Goal: Task Accomplishment & Management: Use online tool/utility

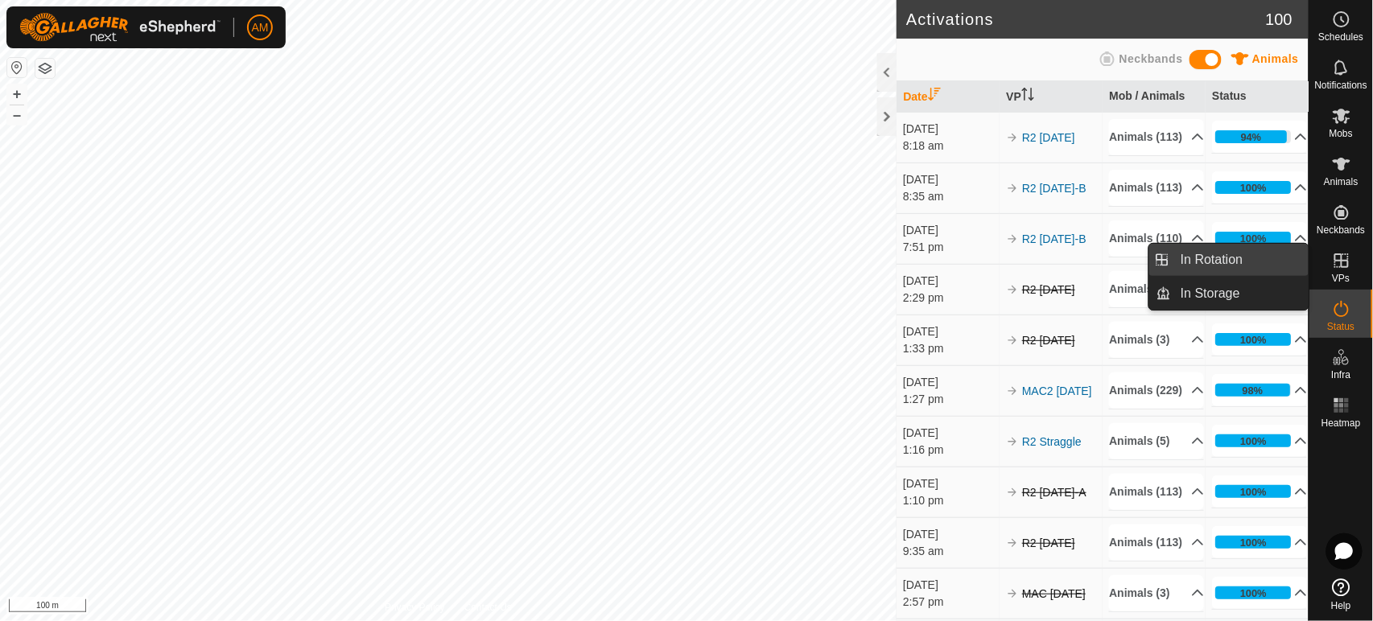
click at [1254, 256] on link "In Rotation" at bounding box center [1240, 260] width 138 height 32
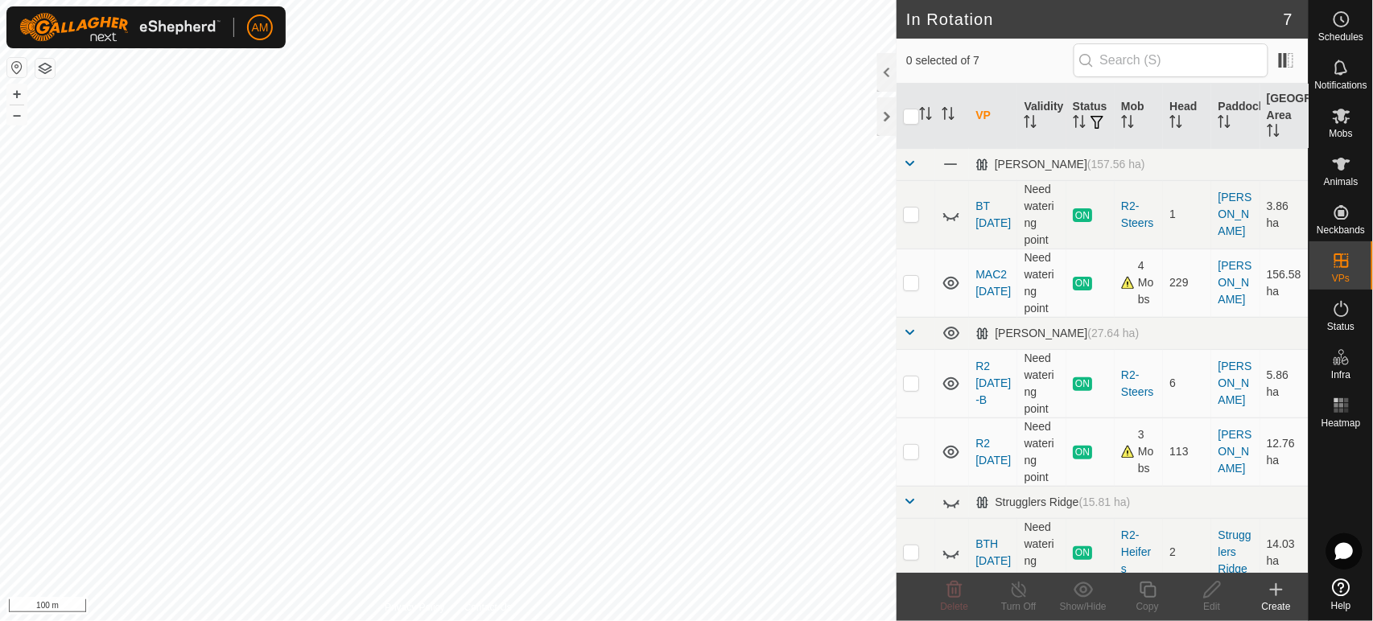
click at [1275, 592] on icon at bounding box center [1276, 589] width 19 height 19
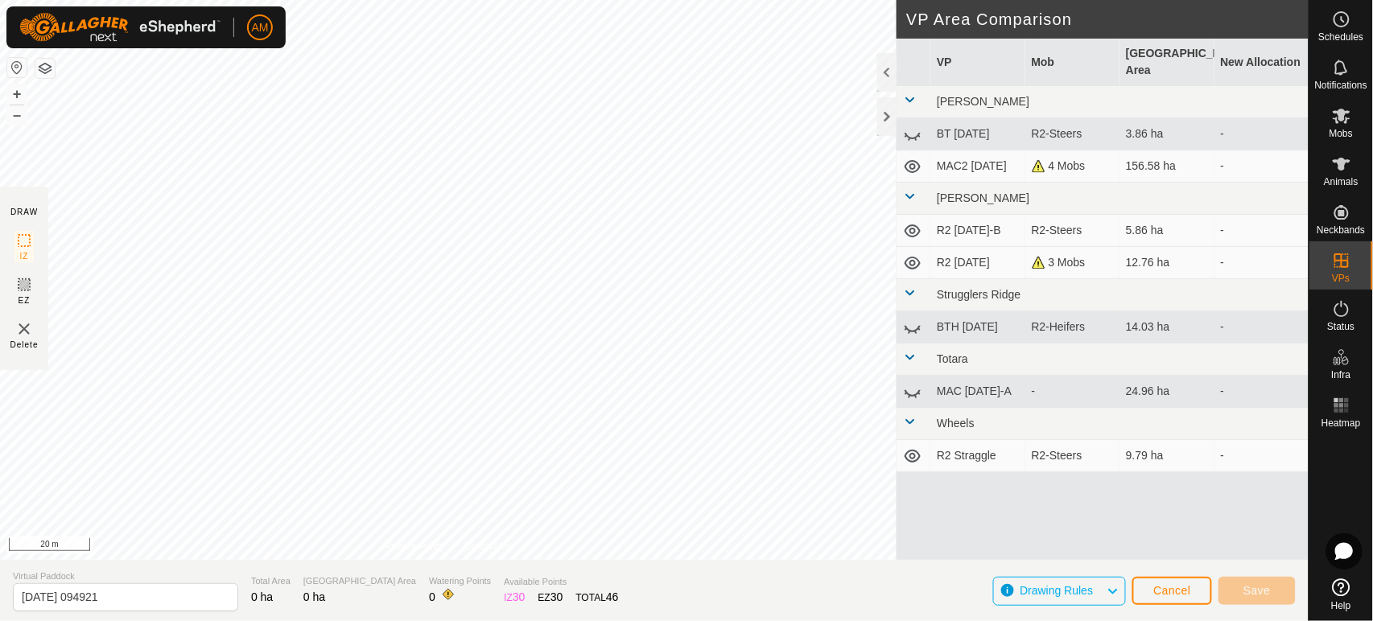
click at [563, 0] on html "AM Schedules Notifications Mobs Animals Neckbands VPs Status Infra Heatmap Help…" at bounding box center [686, 310] width 1373 height 621
click at [332, 0] on html "AM Schedules Notifications Mobs Animals Neckbands VPs Status Infra Heatmap Help…" at bounding box center [686, 310] width 1373 height 621
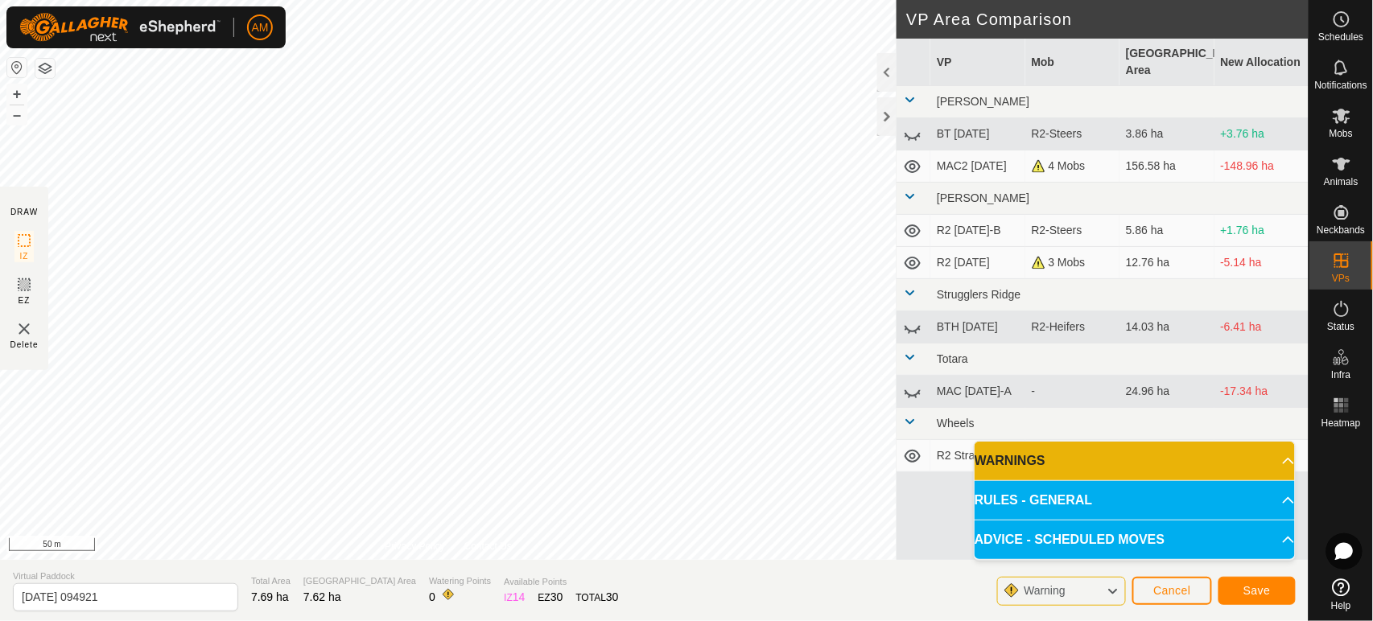
click at [426, 607] on div "DRAW IZ EZ Delete Privacy Policy Contact Us + – ⇧ i 50 m VP Area Comparison VP …" at bounding box center [654, 310] width 1309 height 621
drag, startPoint x: 145, startPoint y: 596, endPoint x: 95, endPoint y: 584, distance: 51.3
click at [36, 592] on input "[DATE] 094921" at bounding box center [125, 597] width 225 height 28
type input "20"
drag, startPoint x: 70, startPoint y: 596, endPoint x: 0, endPoint y: 616, distance: 72.8
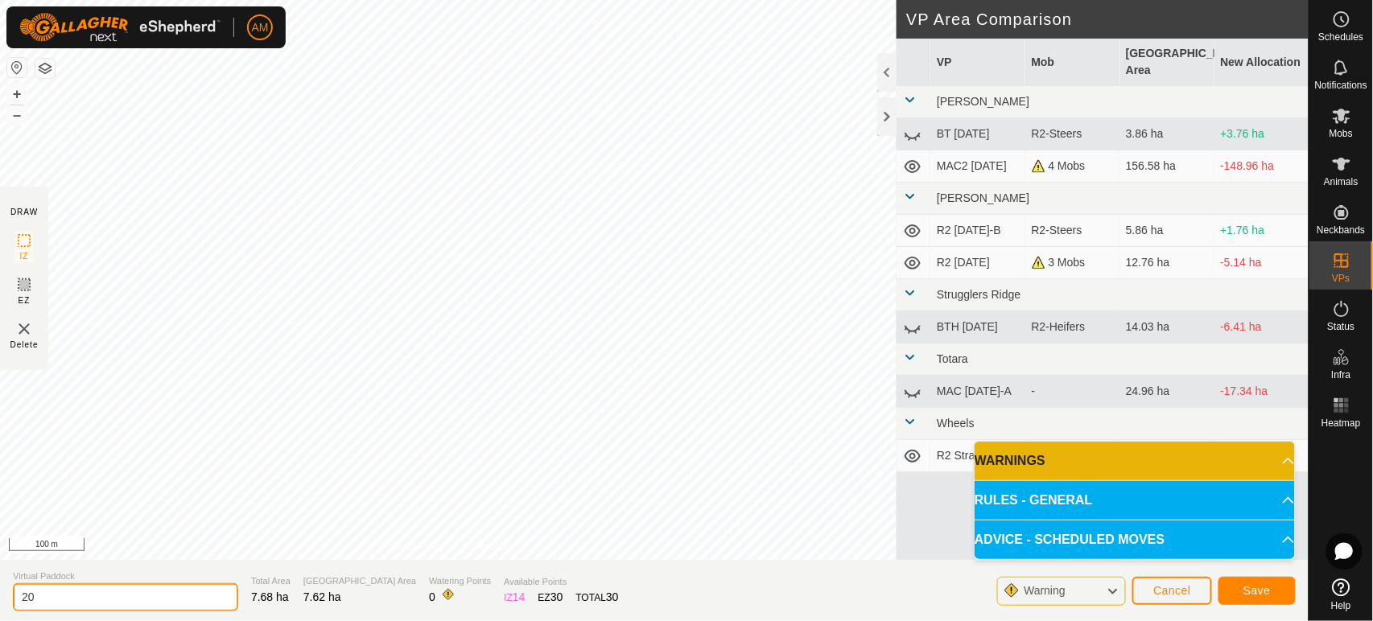
click at [0, 616] on section "Virtual Paddock 20 Total Area 7.68 ha Grazing Area 7.62 ha Watering Points 0 Av…" at bounding box center [654, 590] width 1309 height 61
type input "R2 [DATE]-A"
click at [1244, 592] on span "Save" at bounding box center [1256, 590] width 27 height 13
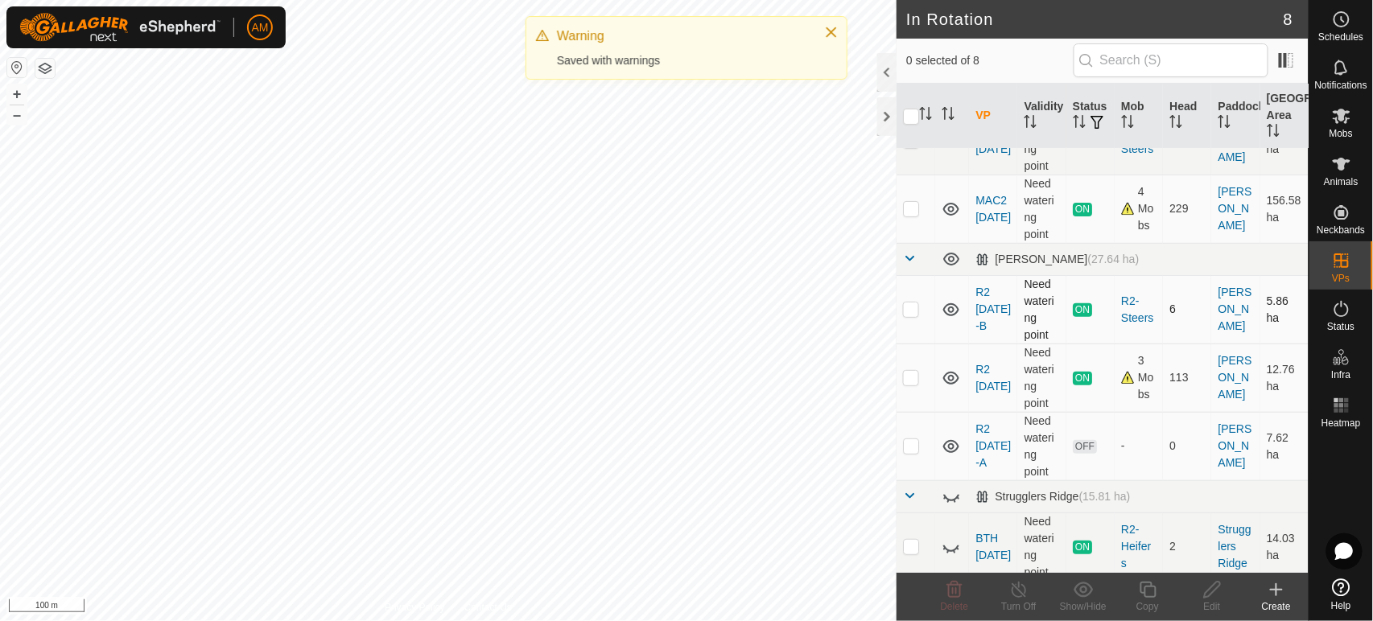
scroll to position [89, 0]
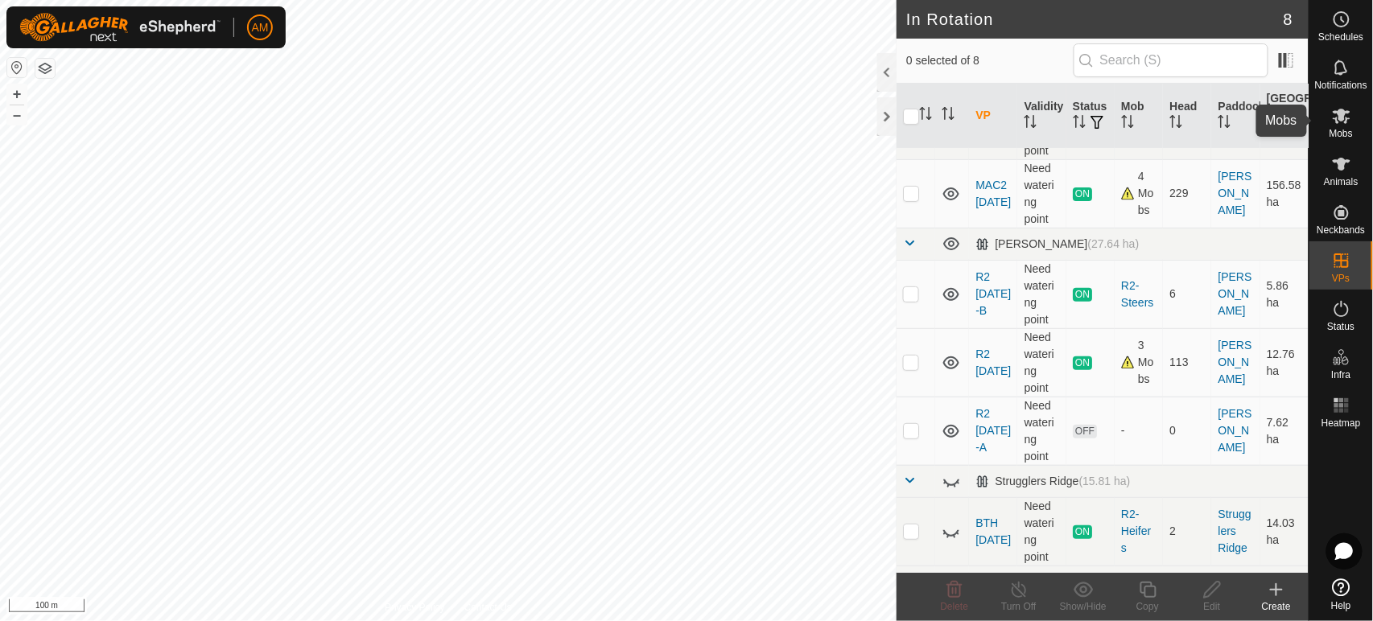
click at [1352, 122] on es-mob-svg-icon at bounding box center [1341, 116] width 29 height 26
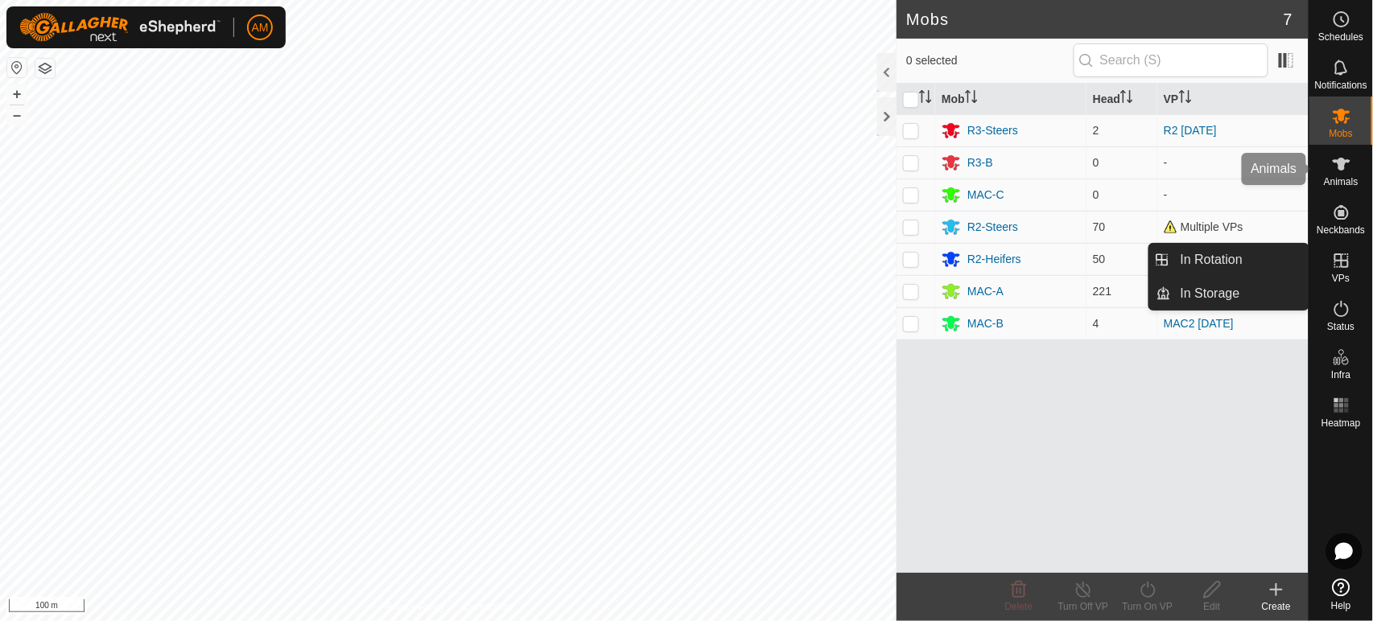
click at [1340, 179] on span "Animals" at bounding box center [1341, 182] width 35 height 10
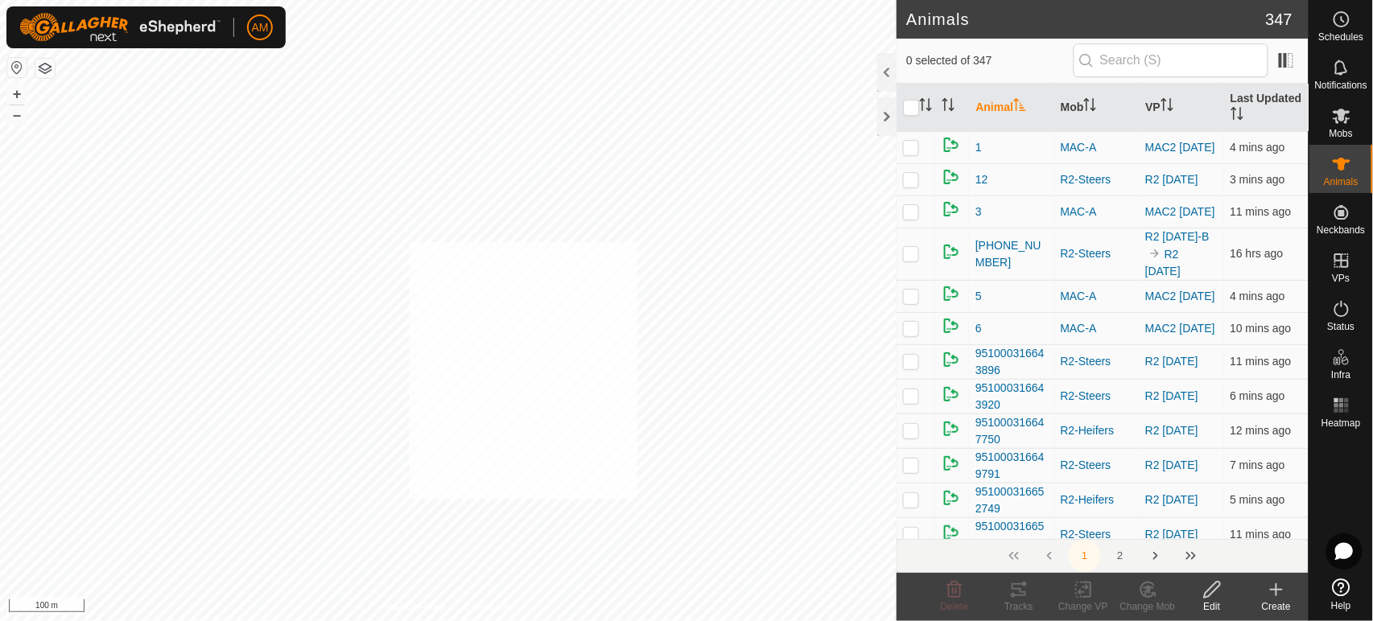
checkbox input "true"
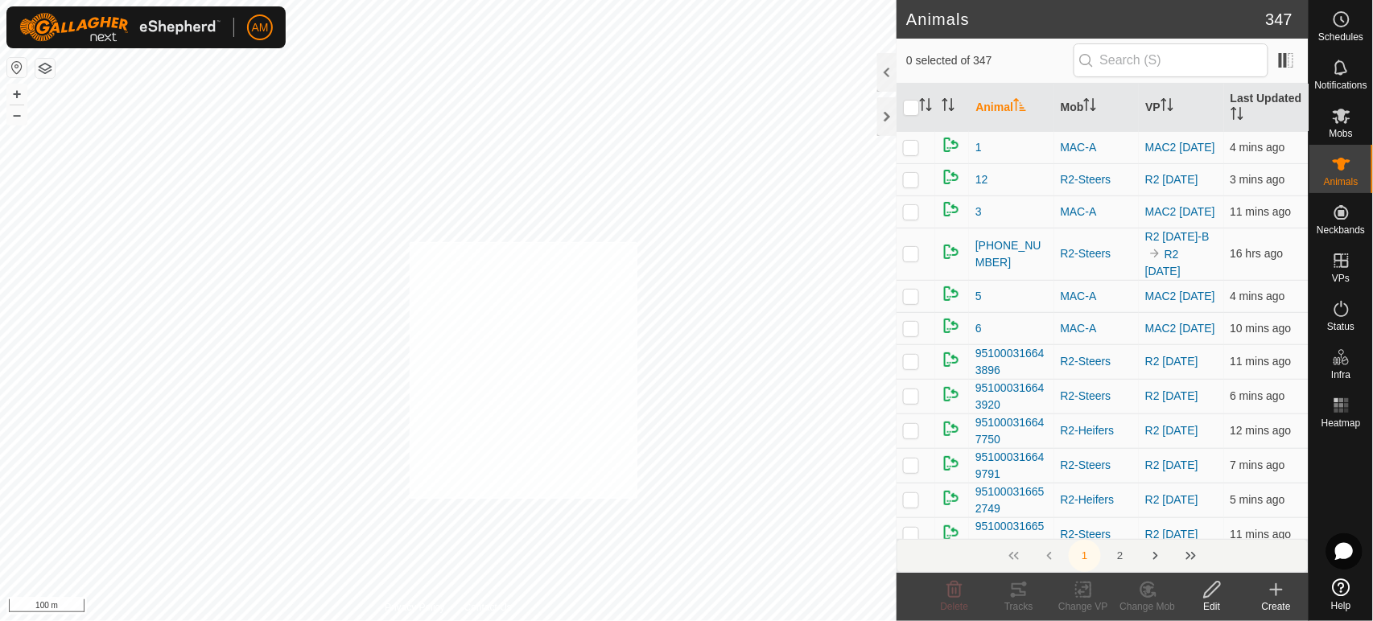
checkbox input "true"
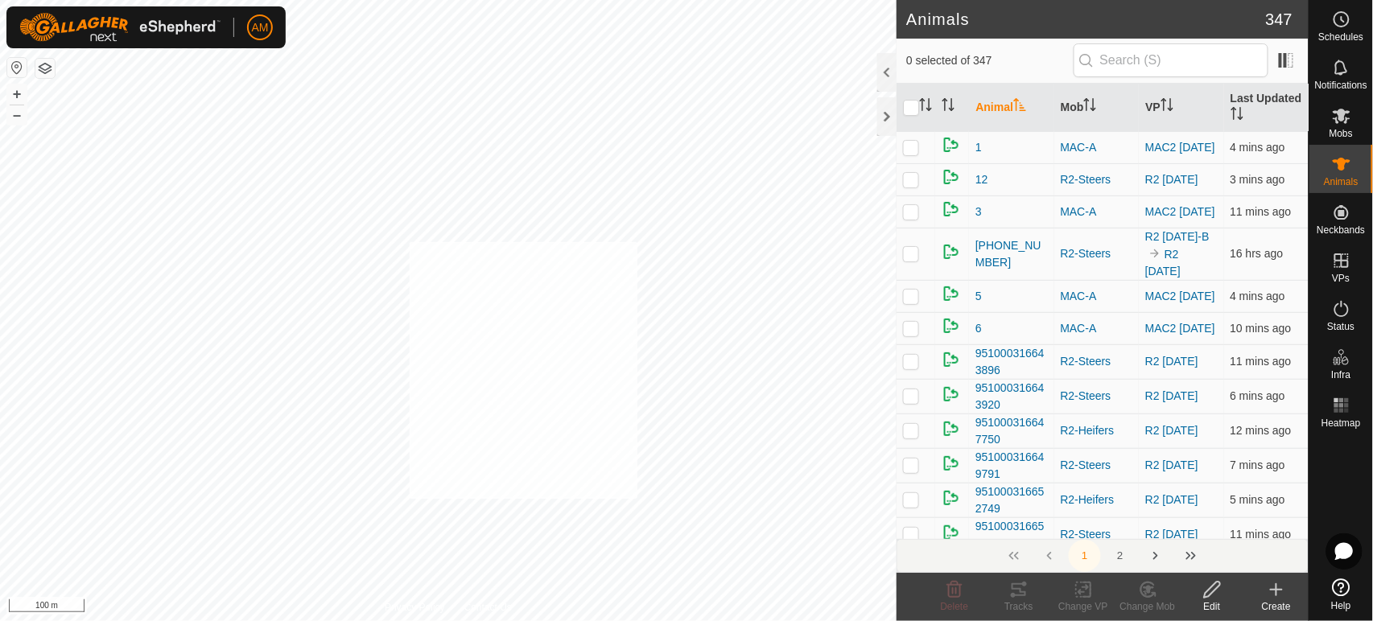
checkbox input "true"
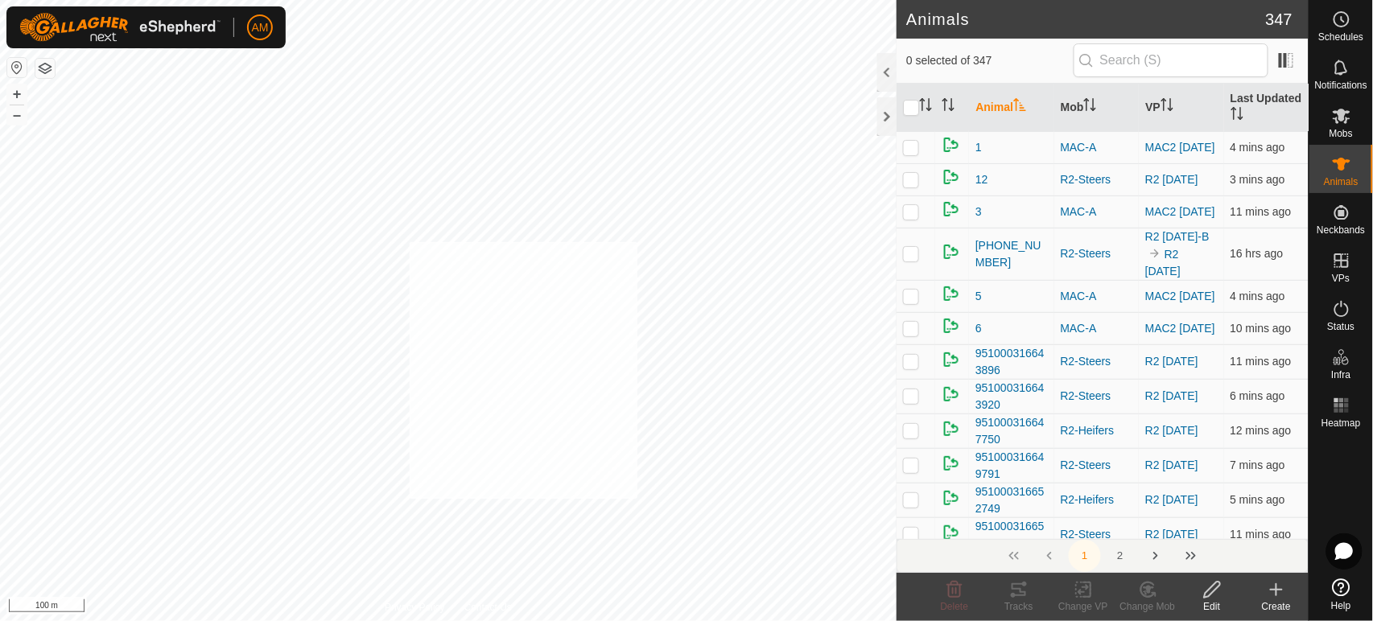
checkbox input "true"
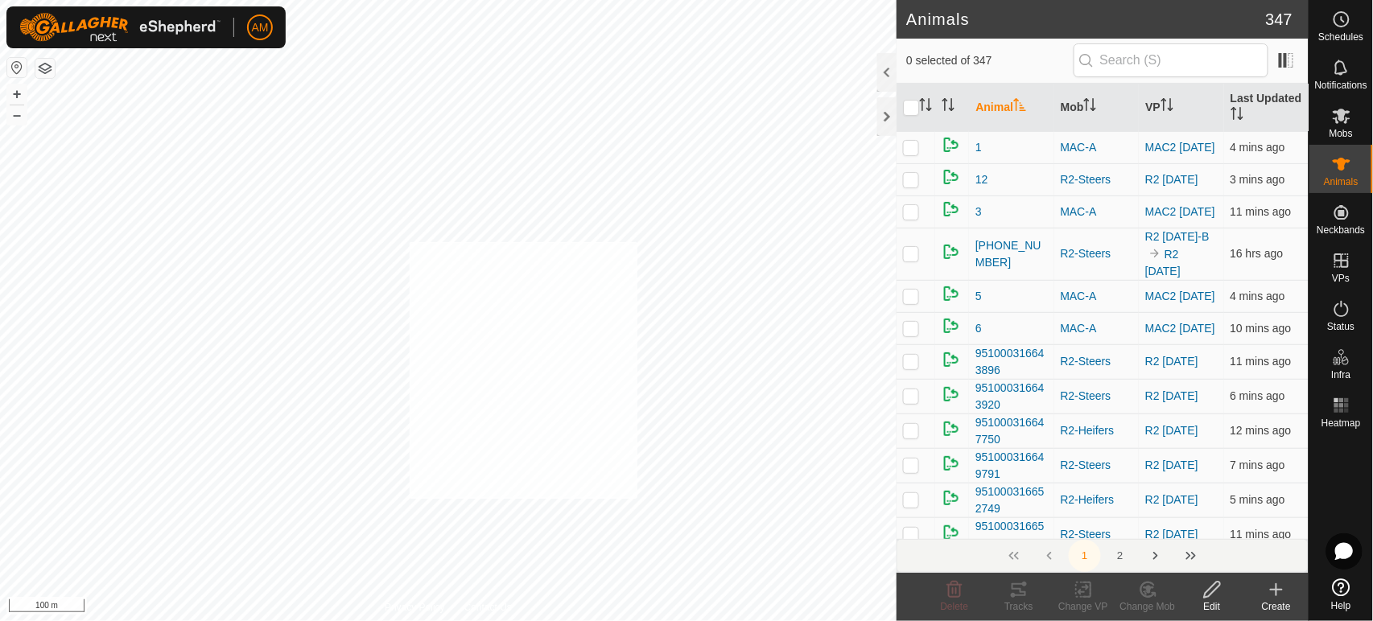
checkbox input "true"
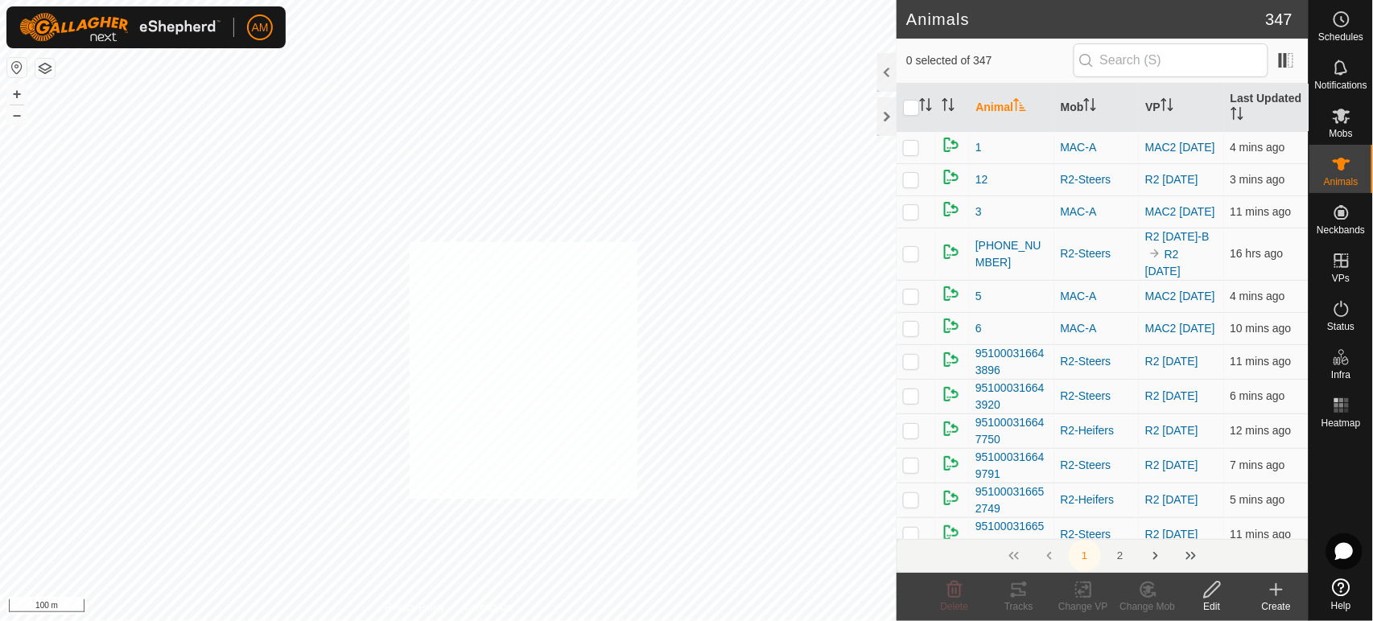
checkbox input "true"
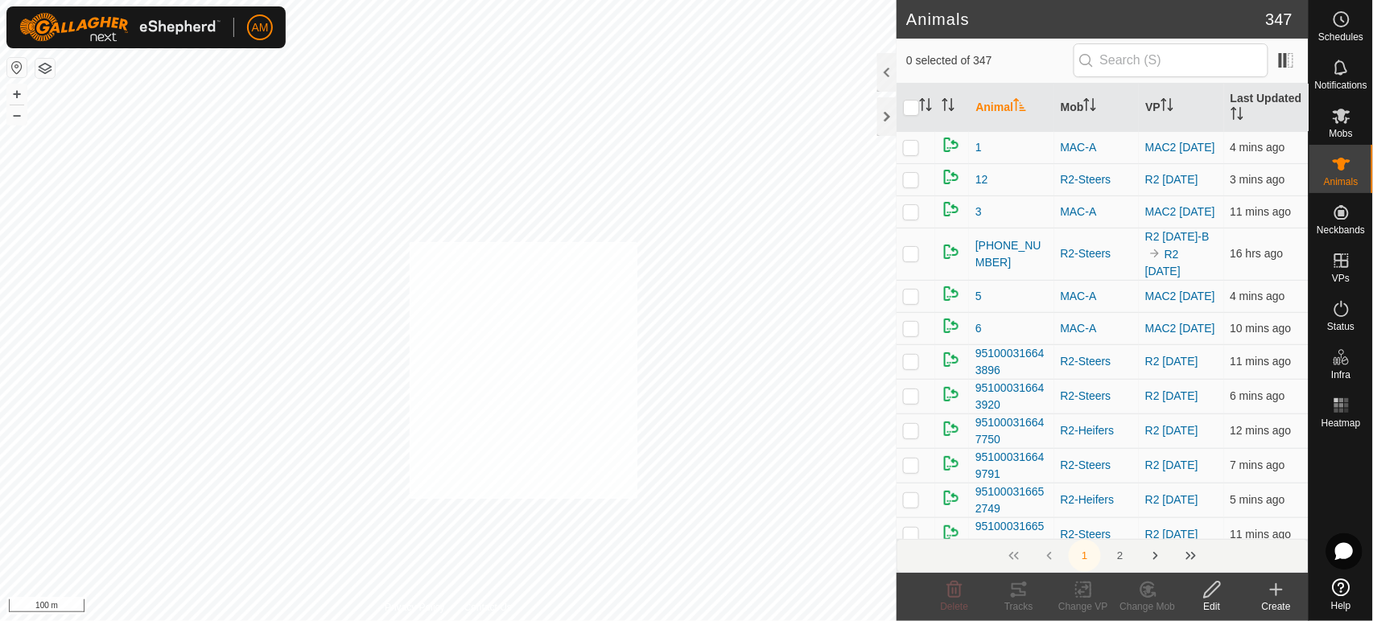
checkbox input "true"
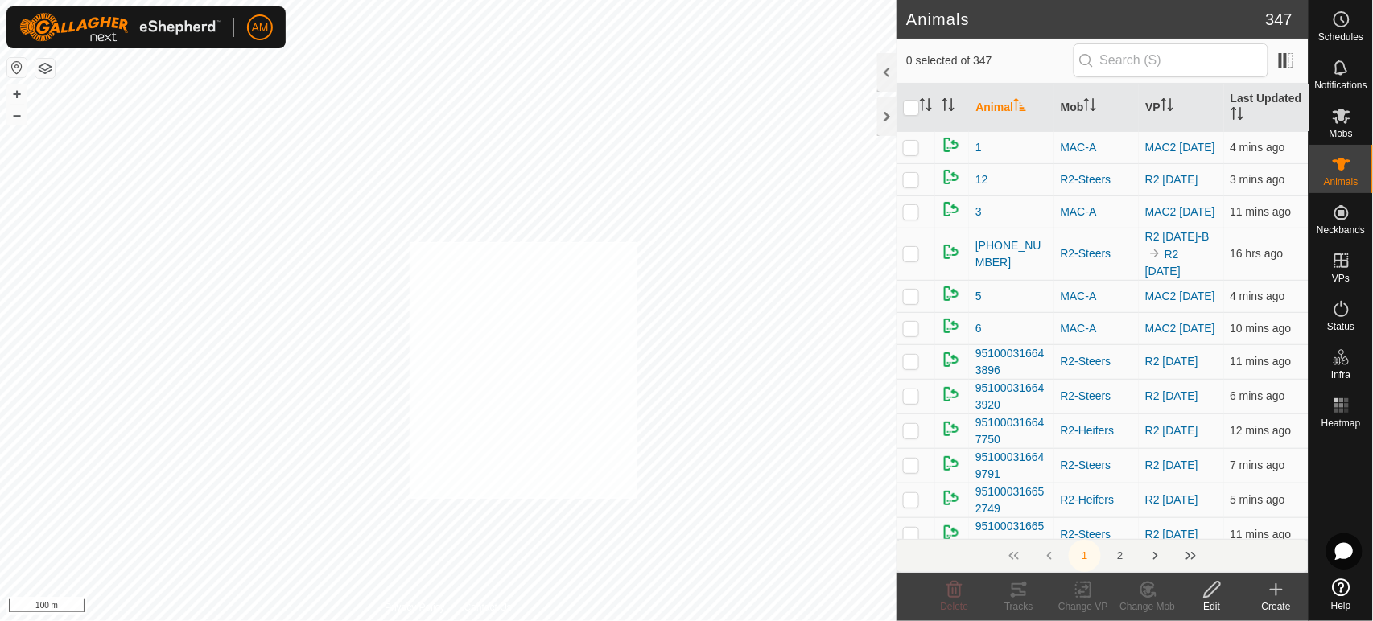
checkbox input "true"
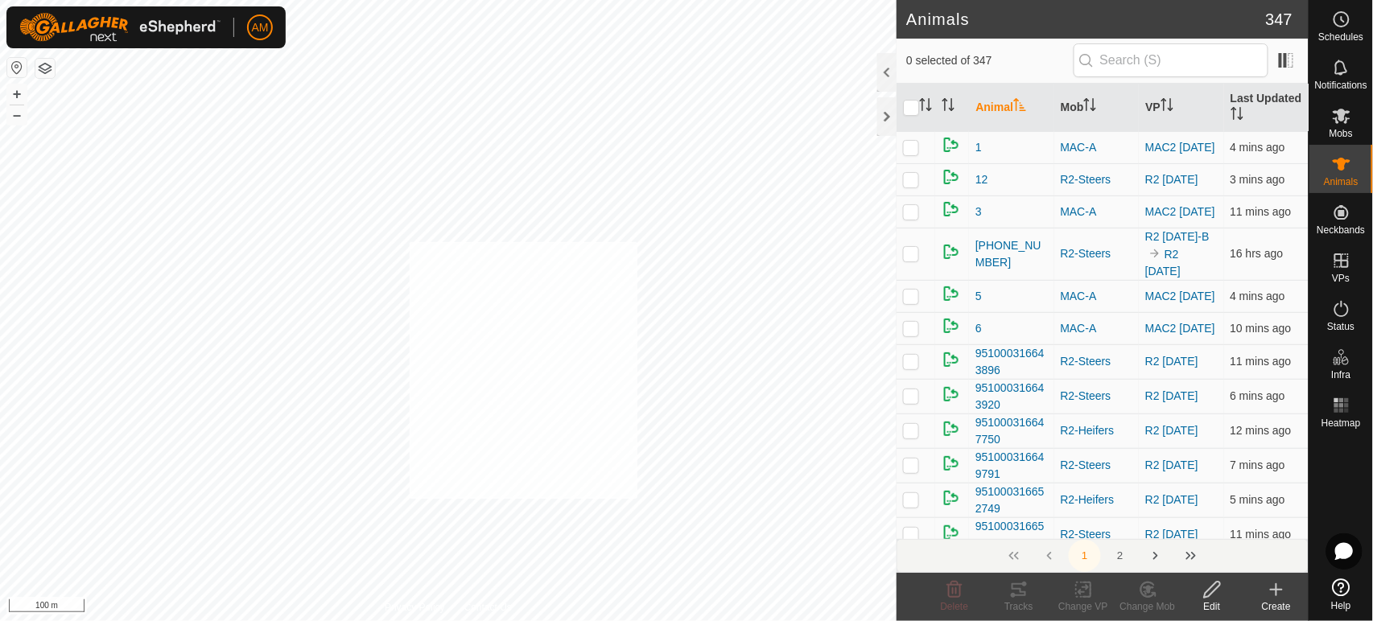
checkbox input "true"
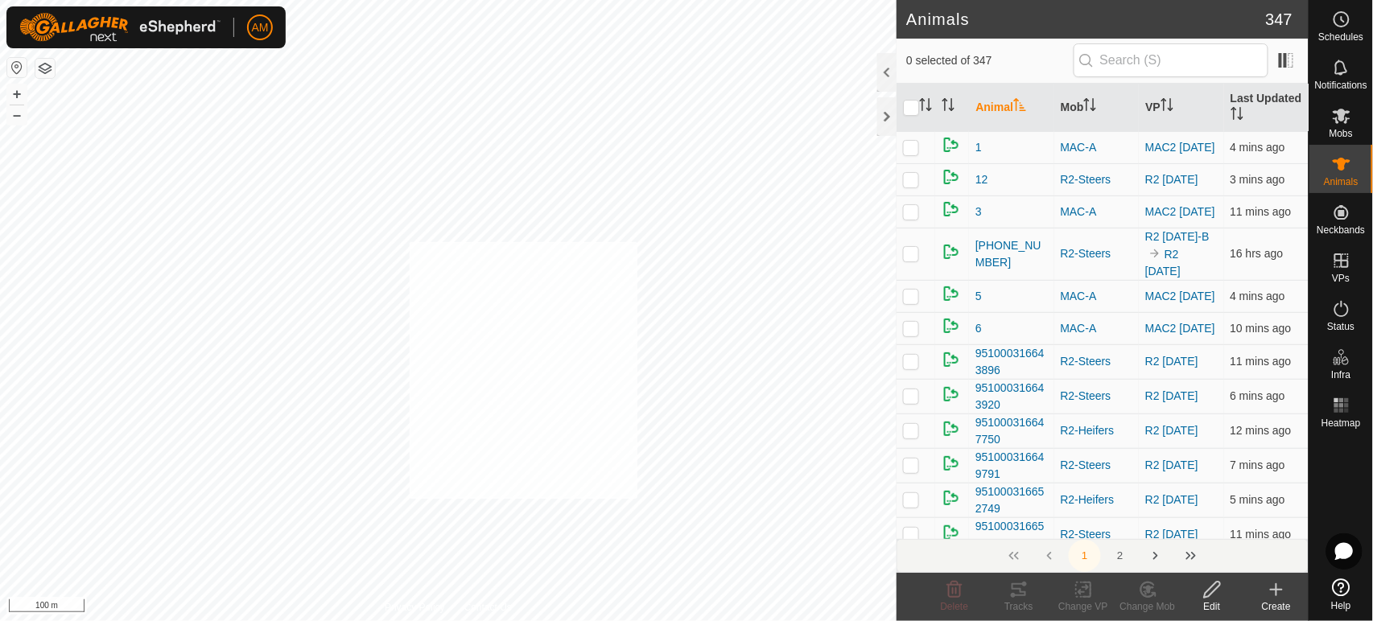
checkbox input "true"
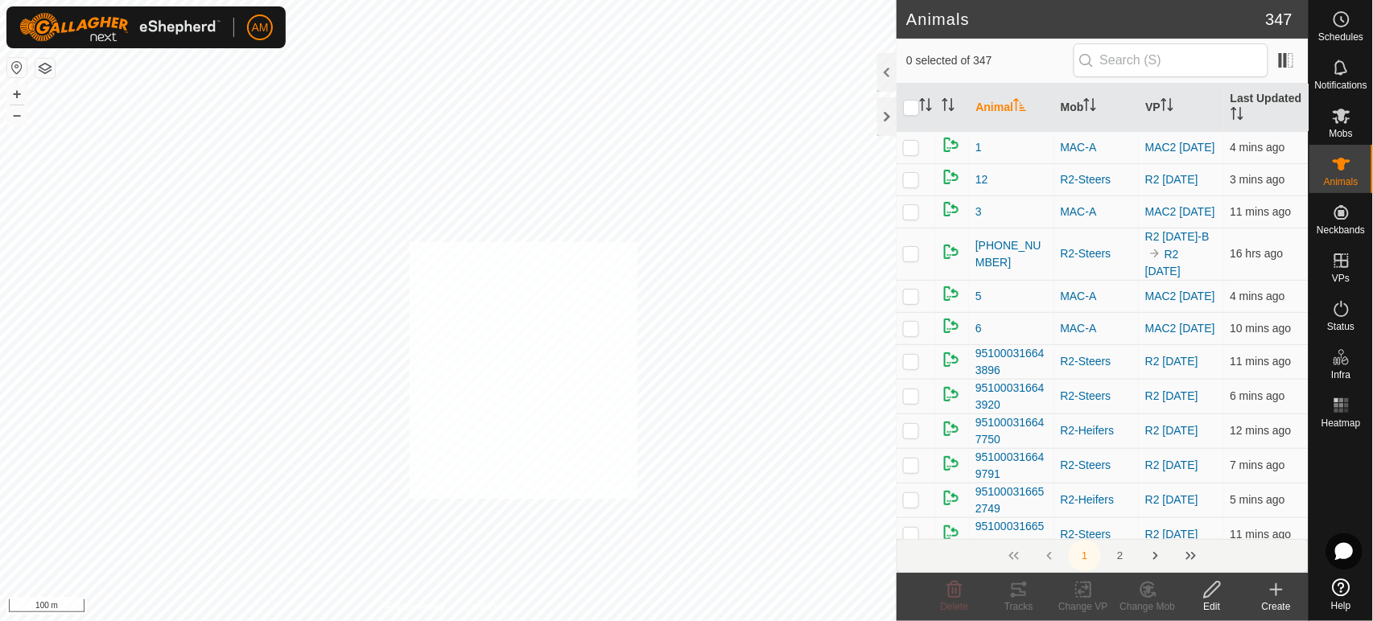
checkbox input "true"
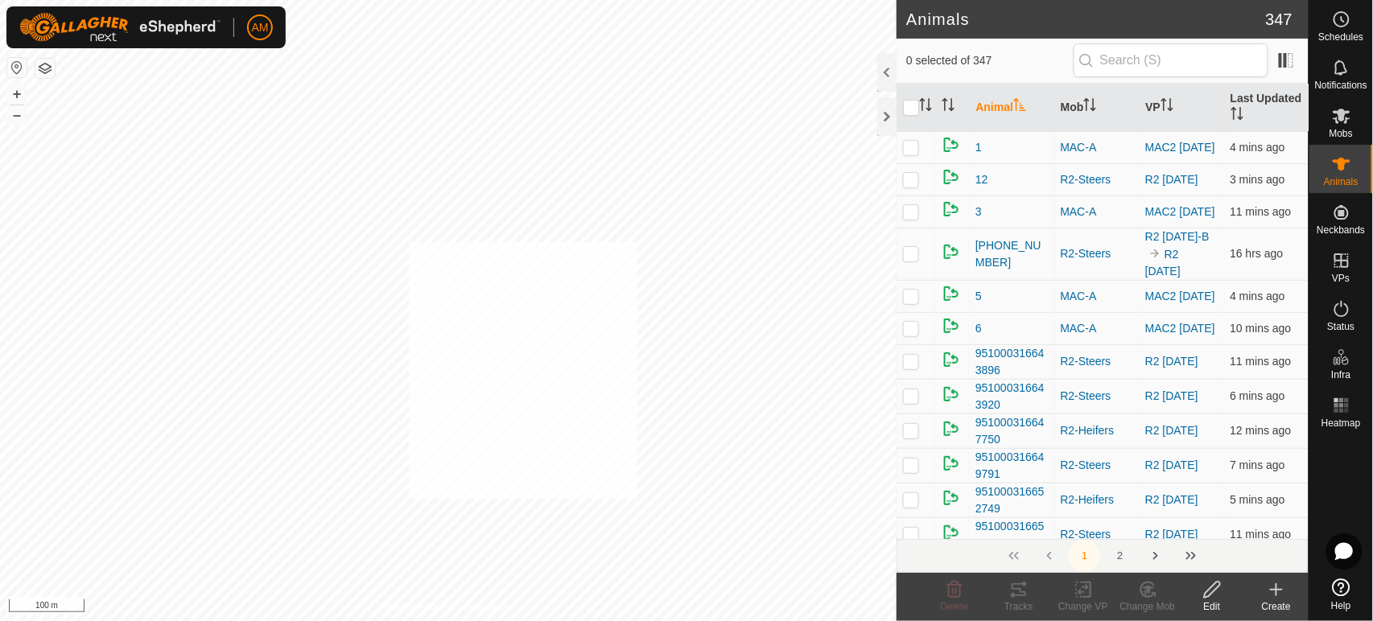
checkbox input "true"
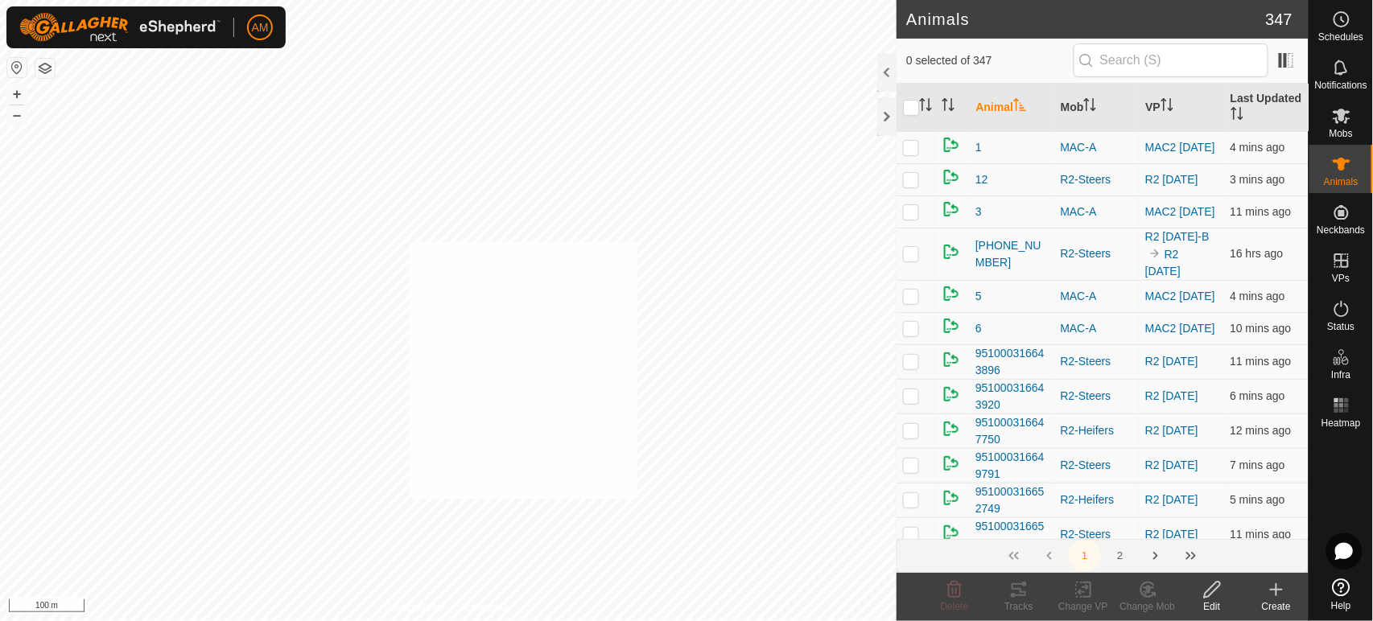
checkbox input "true"
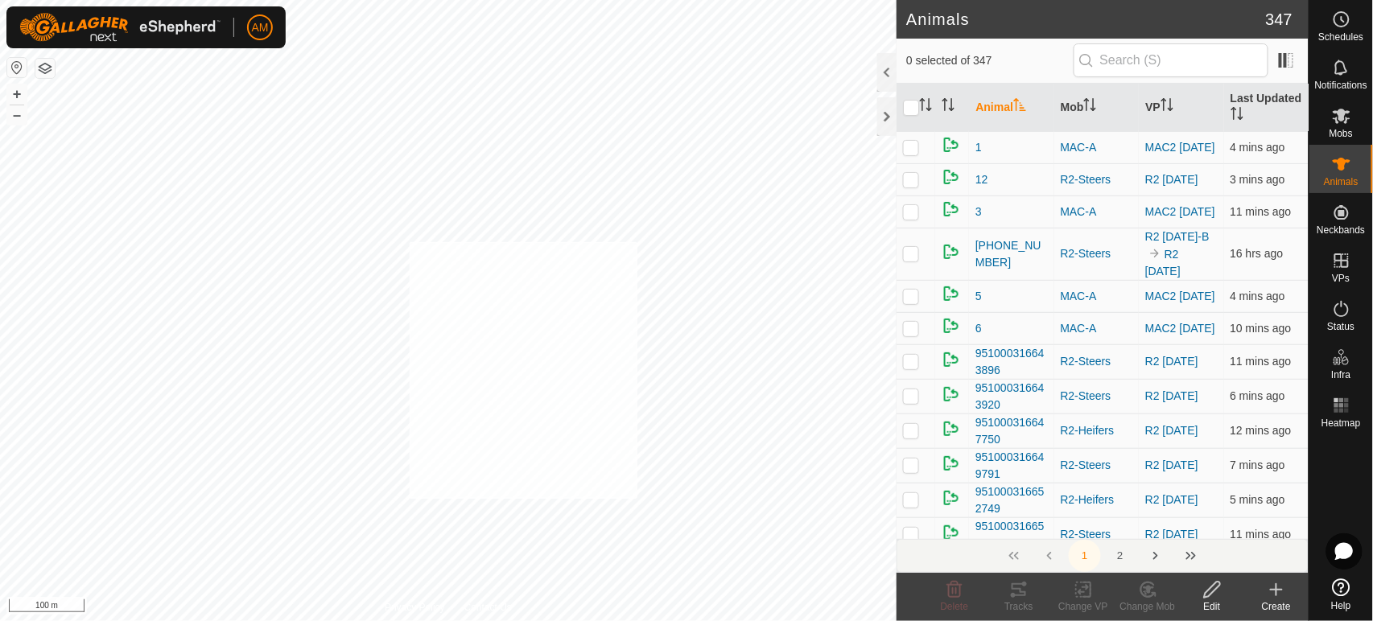
checkbox input "true"
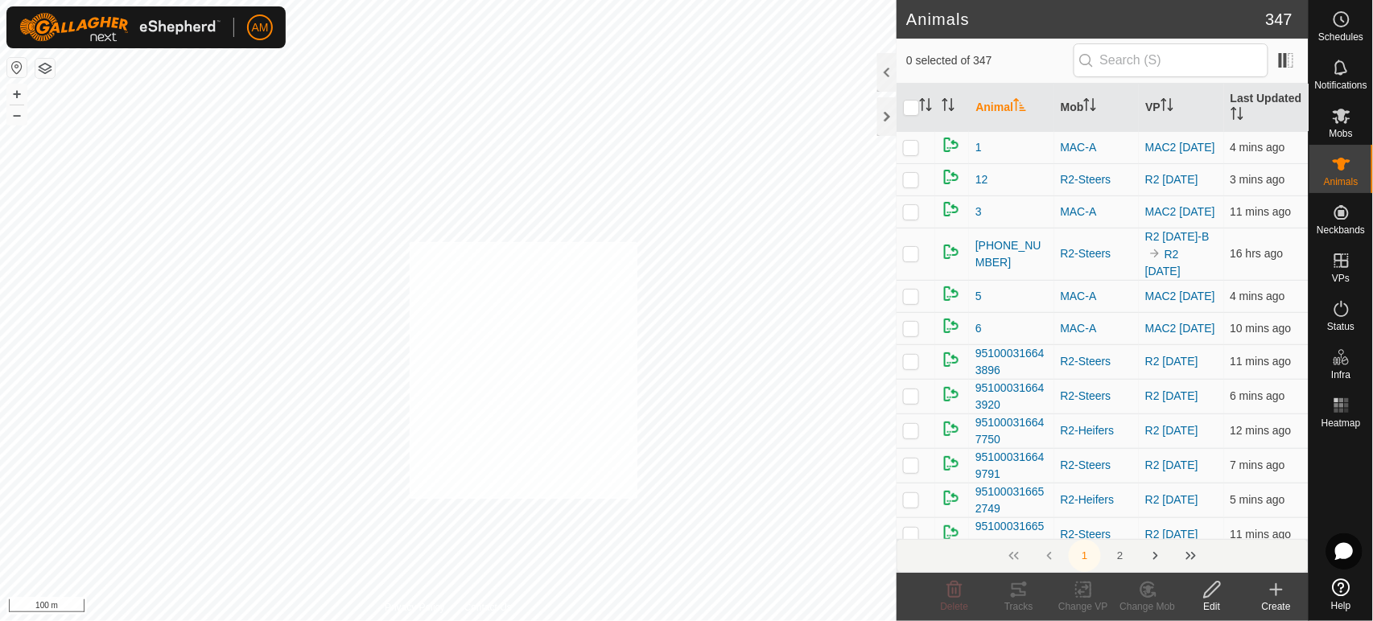
checkbox input "true"
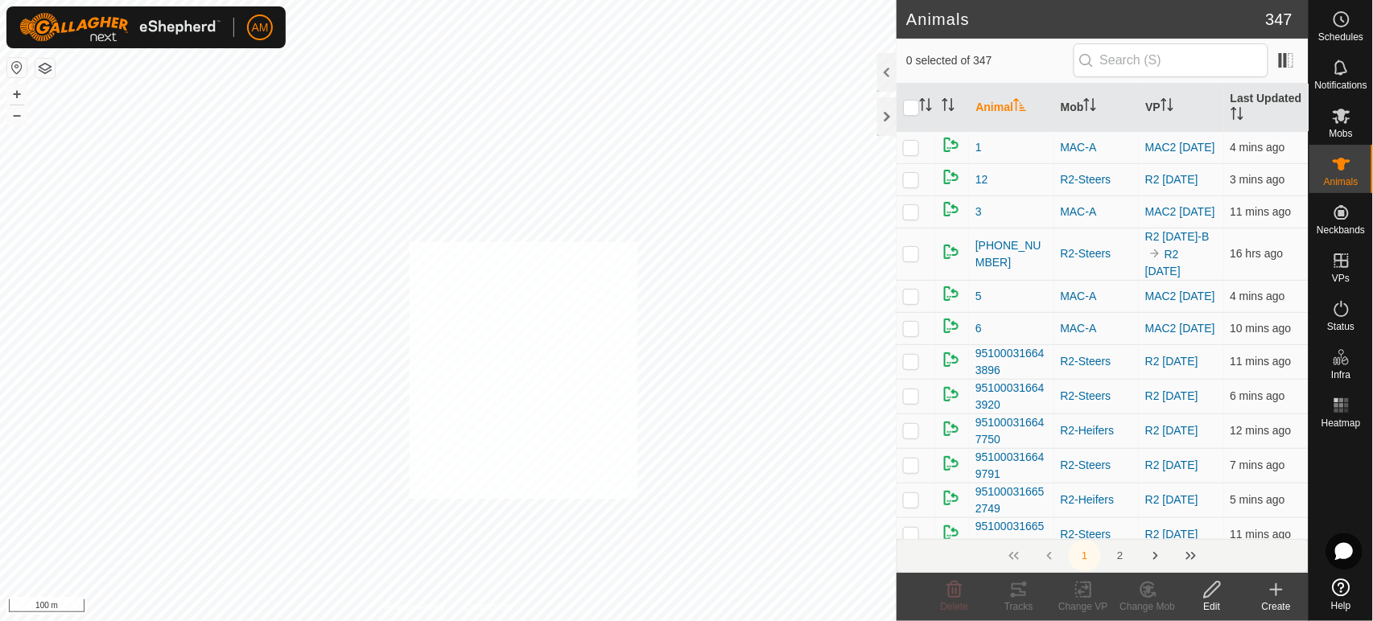
checkbox input "true"
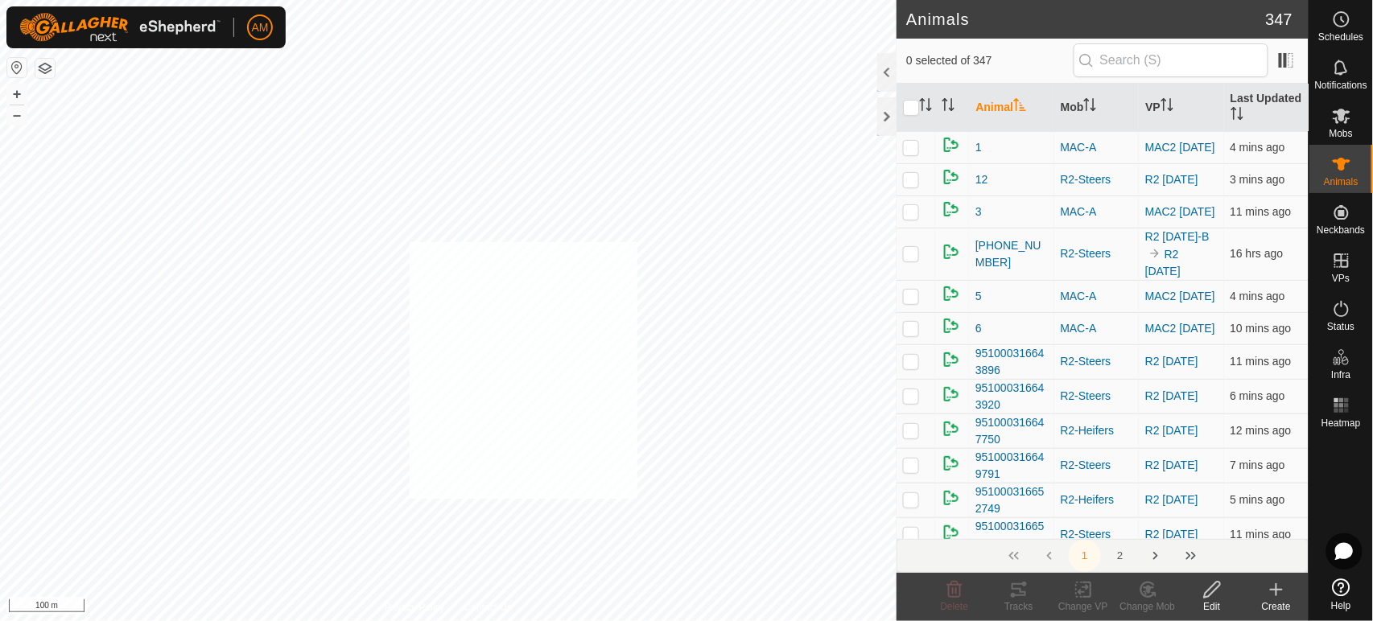
checkbox input "true"
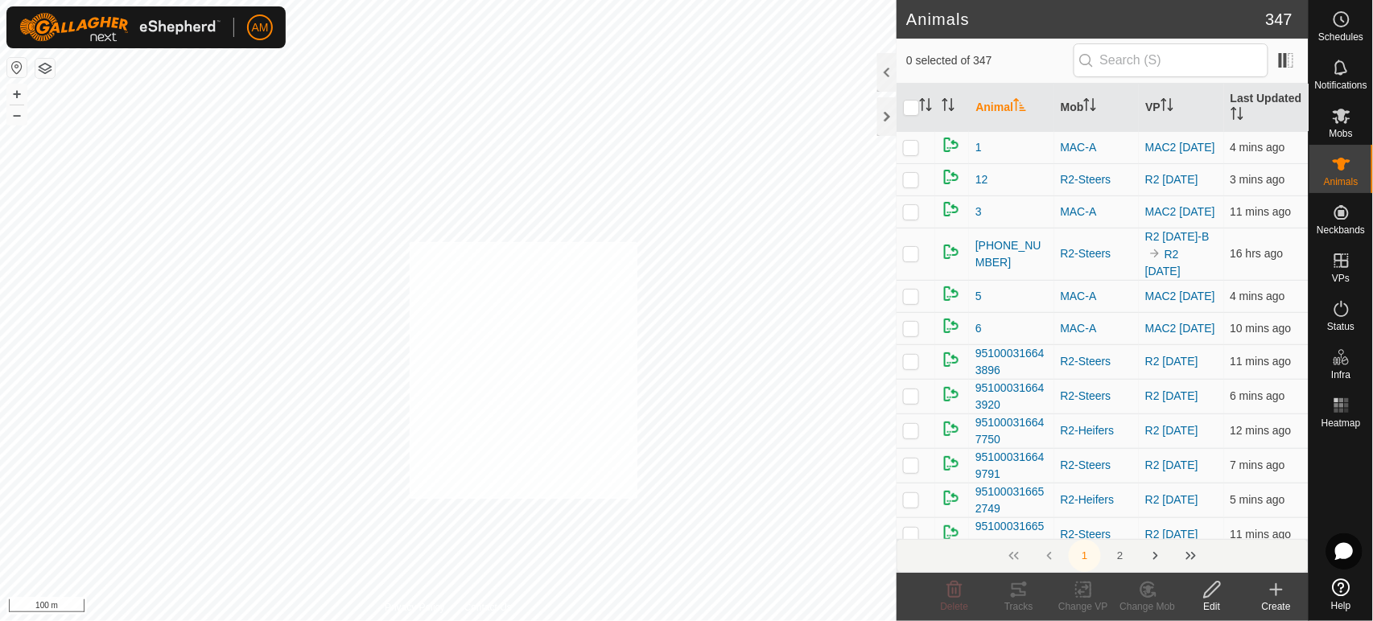
checkbox input "true"
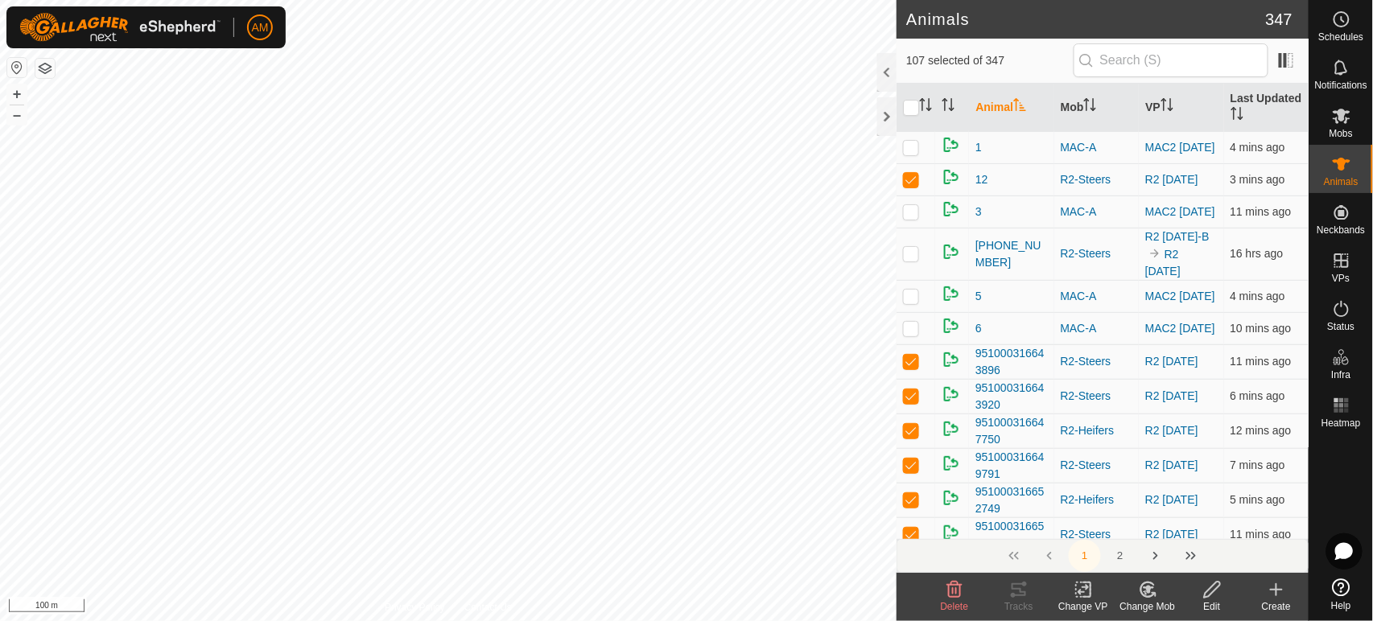
click at [1086, 597] on icon at bounding box center [1086, 590] width 7 height 14
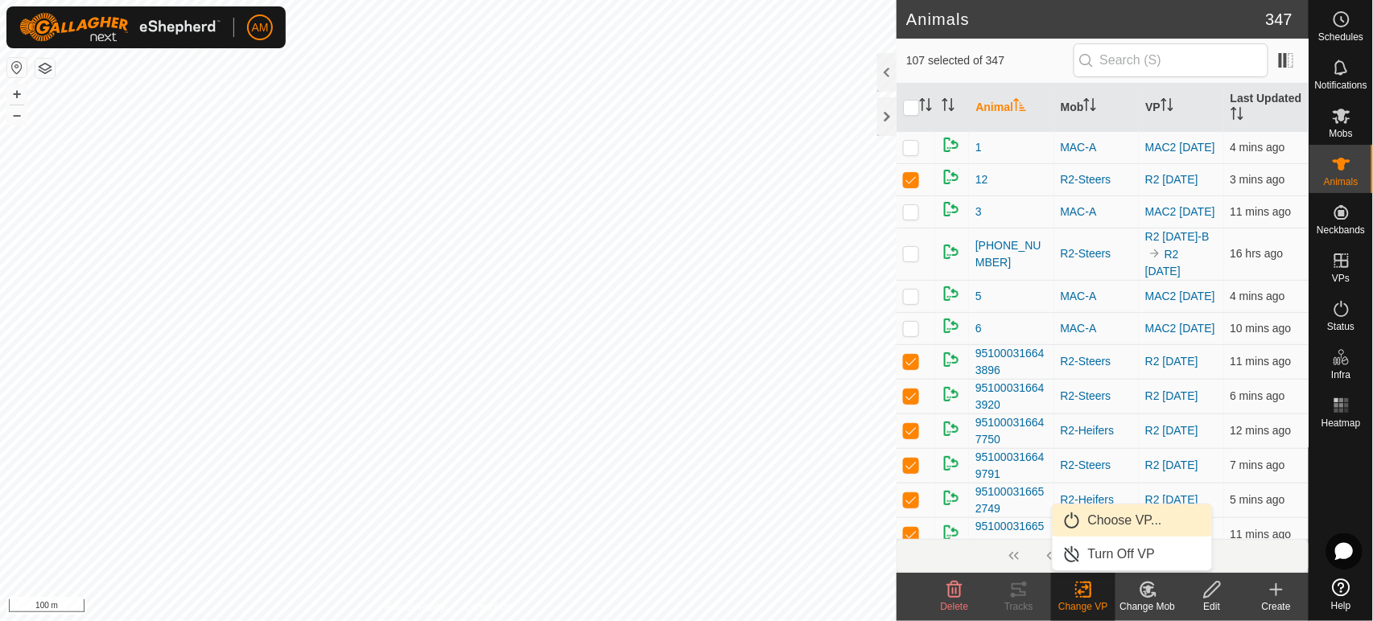
click at [1094, 526] on link "Choose VP..." at bounding box center [1132, 521] width 159 height 32
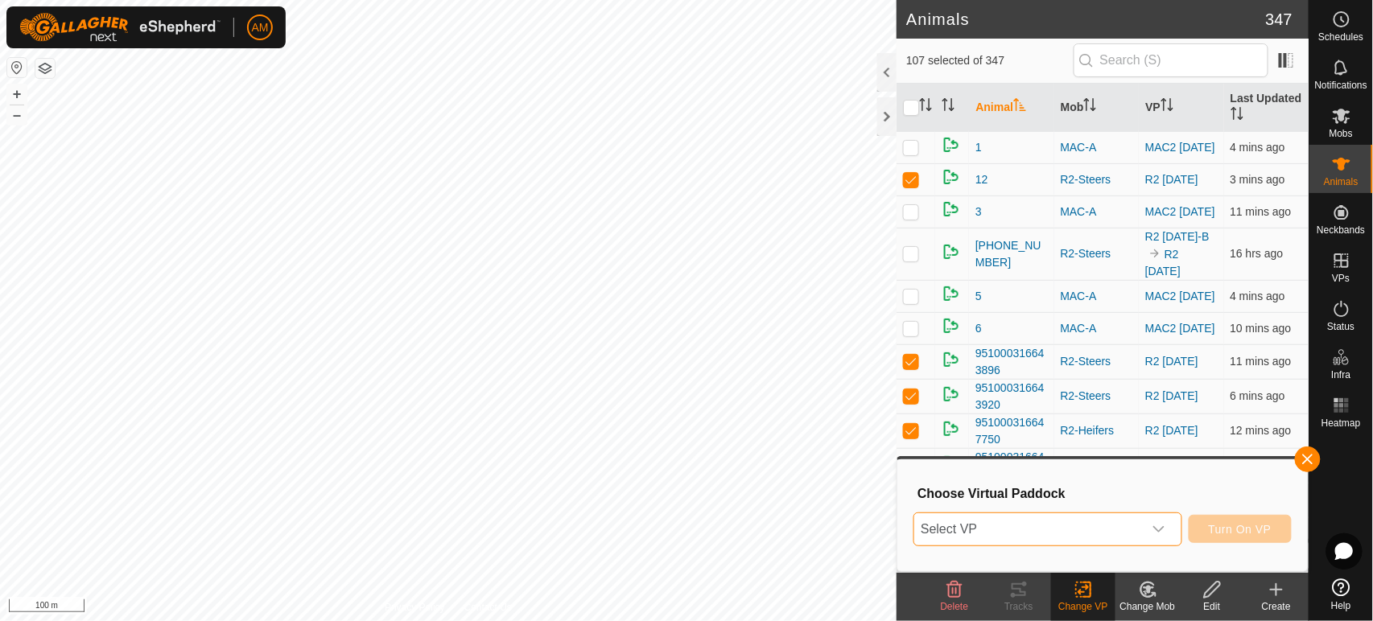
click at [1090, 523] on span "Select VP" at bounding box center [1028, 529] width 228 height 32
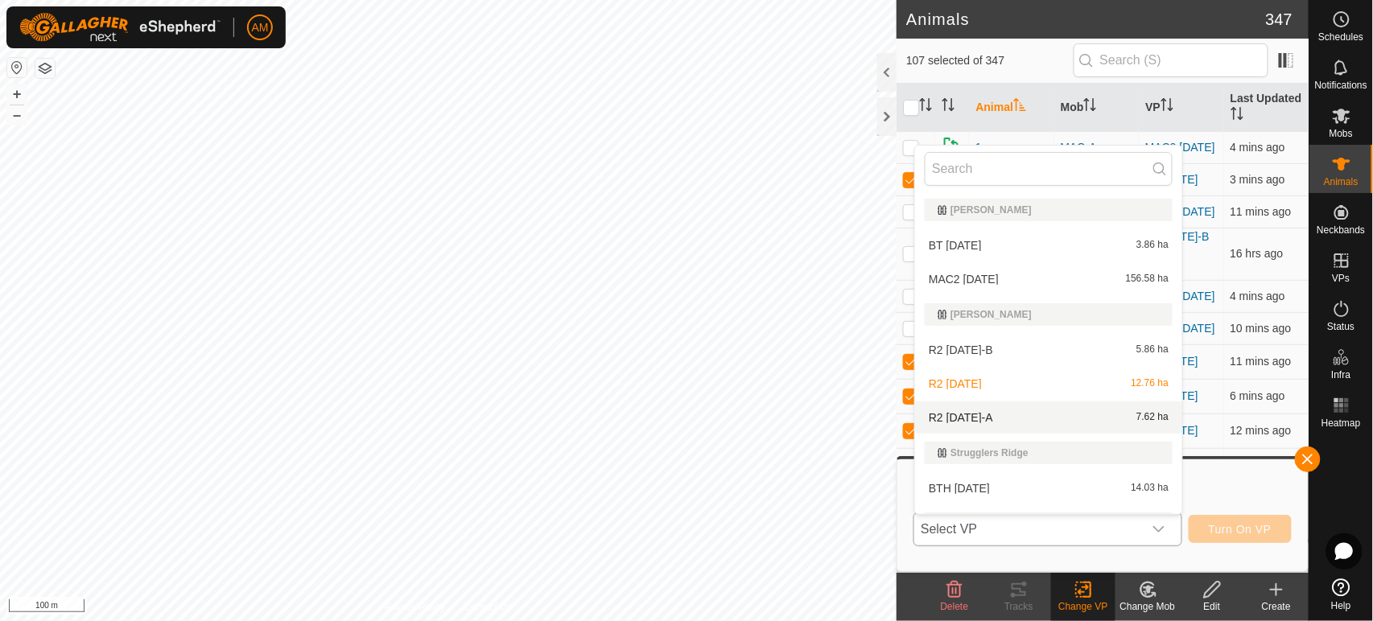
click at [967, 409] on li "R2 [DATE]-A 7.62 ha" at bounding box center [1048, 418] width 267 height 32
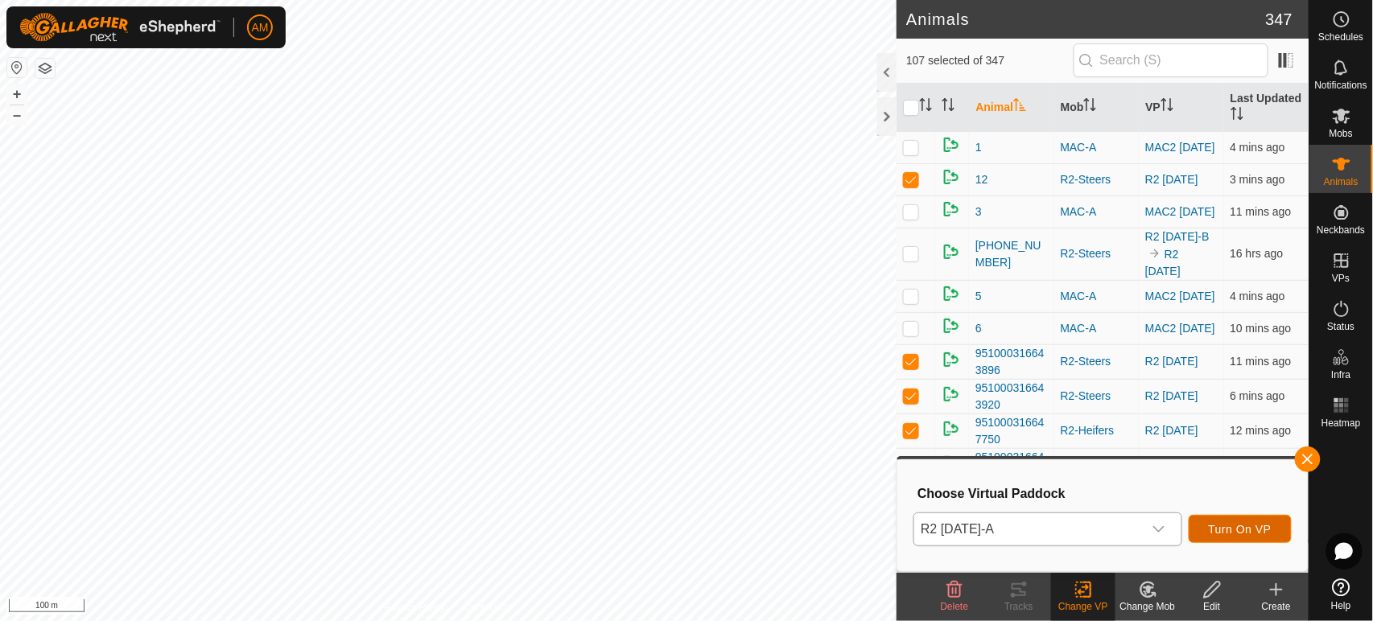
click at [1243, 535] on span "Turn On VP" at bounding box center [1240, 529] width 63 height 13
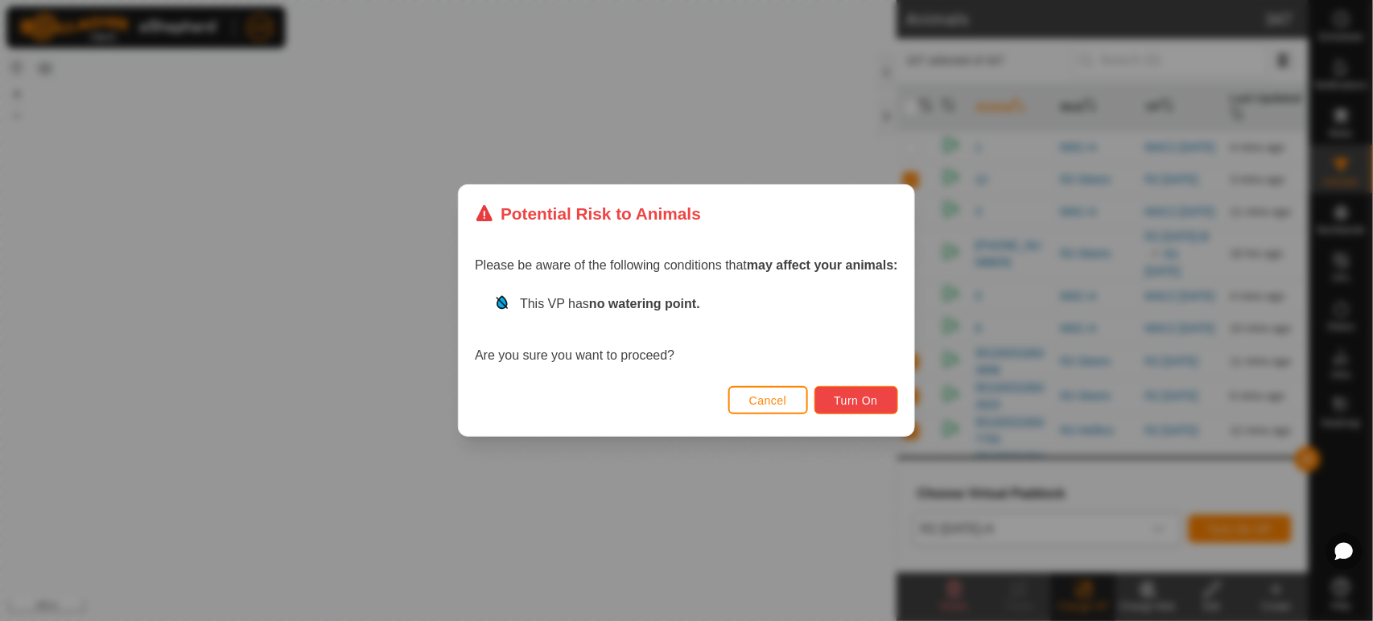
click at [869, 398] on span "Turn On" at bounding box center [856, 400] width 43 height 13
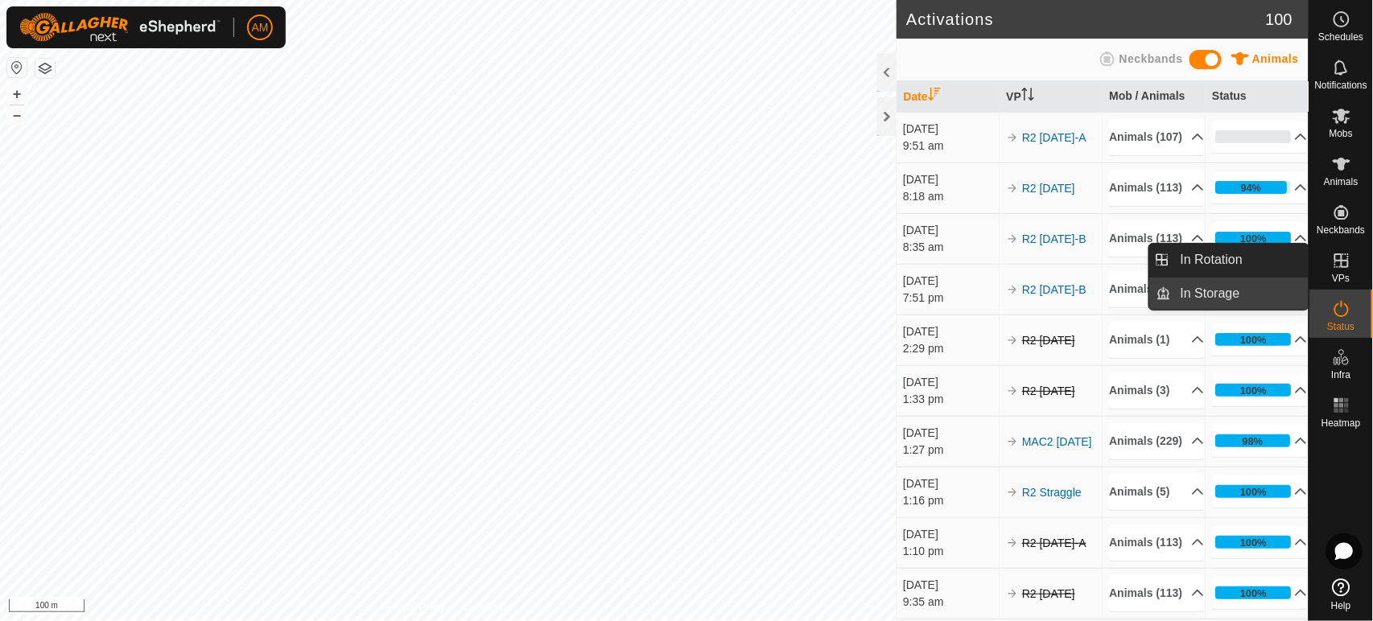
drag, startPoint x: 1270, startPoint y: 268, endPoint x: 1244, endPoint y: 293, distance: 35.9
click at [1270, 268] on link "In Rotation" at bounding box center [1240, 260] width 138 height 32
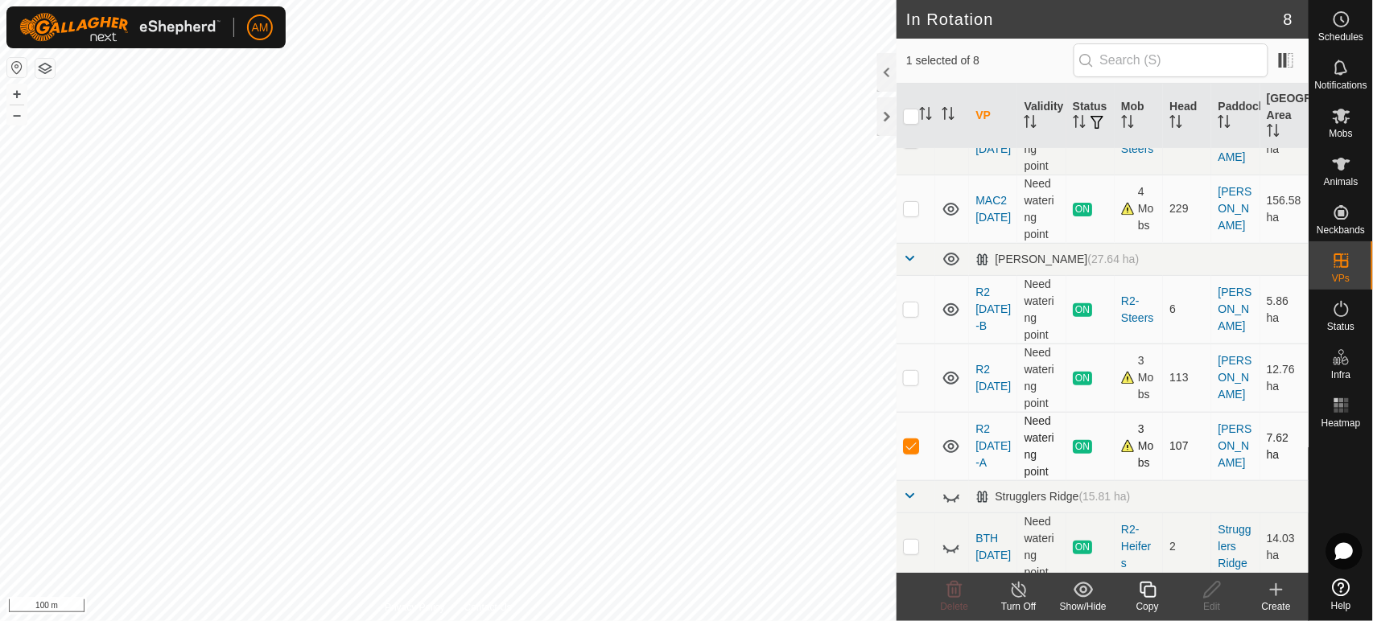
scroll to position [89, 0]
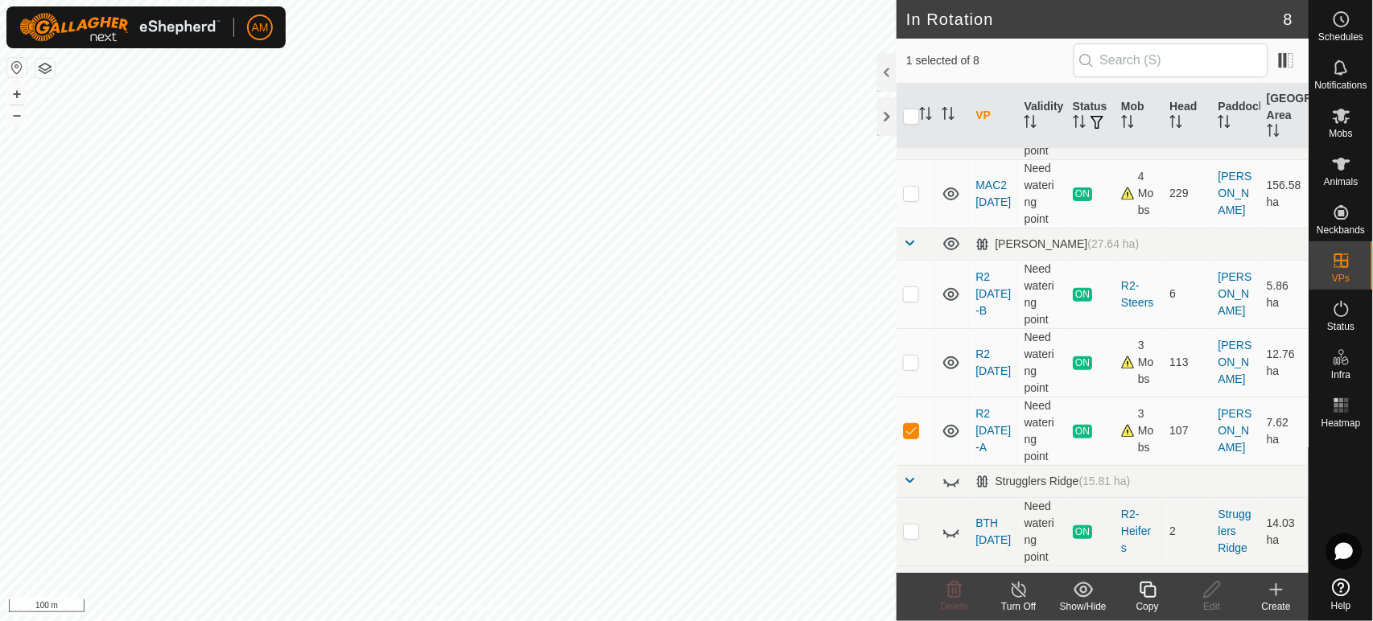
click at [1138, 600] on div "Copy" at bounding box center [1147, 597] width 64 height 48
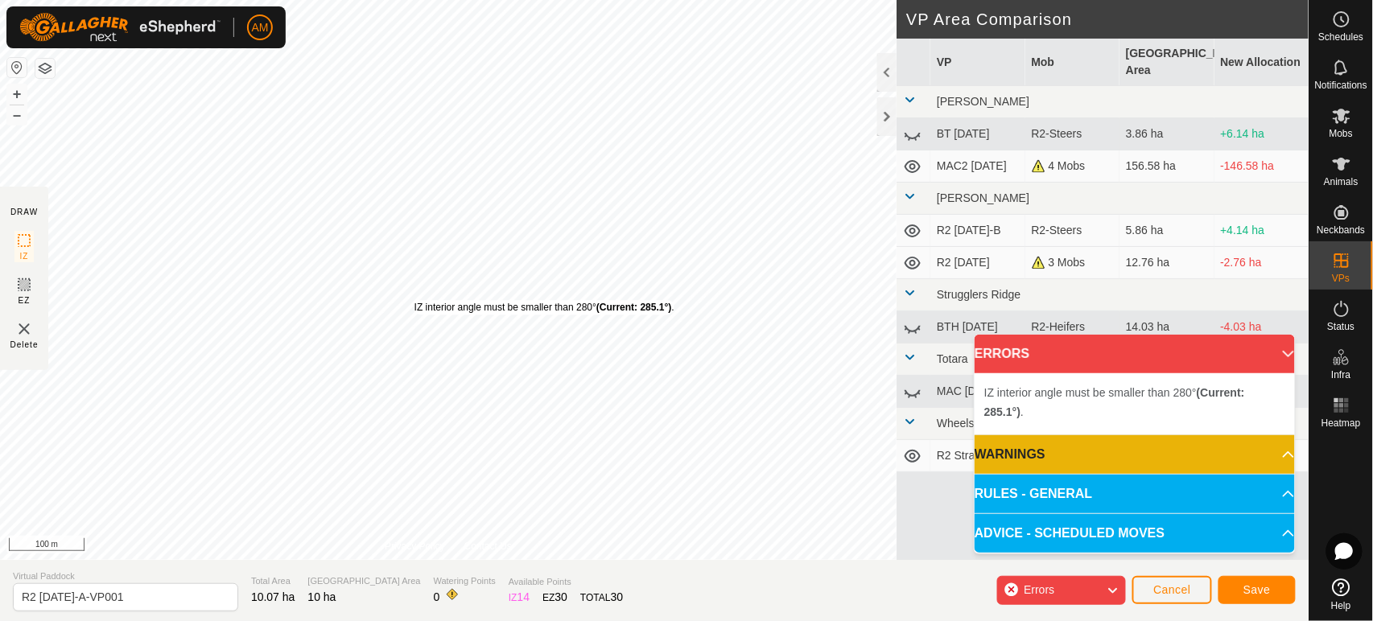
click at [414, 300] on div "IZ interior angle must be smaller than 280° (Current: 285.1°) ." at bounding box center [544, 307] width 260 height 14
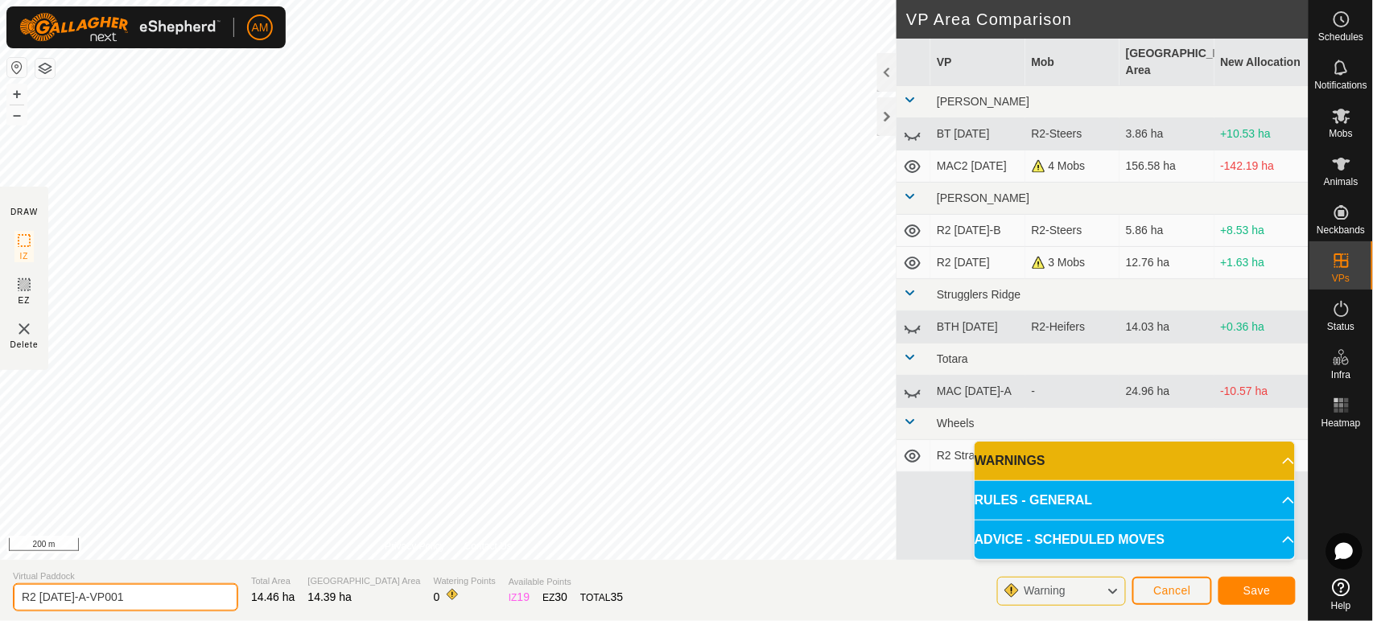
click at [48, 593] on input "R2 [DATE]-A-VP001" at bounding box center [125, 597] width 225 height 28
drag, startPoint x: 77, startPoint y: 593, endPoint x: 289, endPoint y: 616, distance: 212.9
click at [282, 608] on section "Virtual Paddock R2 [DATE]-A-VP001 Total Area 14.46 ha Grazing Area 14.39 ha Wat…" at bounding box center [654, 590] width 1309 height 61
drag, startPoint x: 93, startPoint y: 592, endPoint x: 2, endPoint y: 591, distance: 91.7
click at [1, 591] on section "Virtual Paddock R2 [DATE] Total Area 14.46 ha [GEOGRAPHIC_DATA] Area 14.39 ha W…" at bounding box center [654, 590] width 1309 height 61
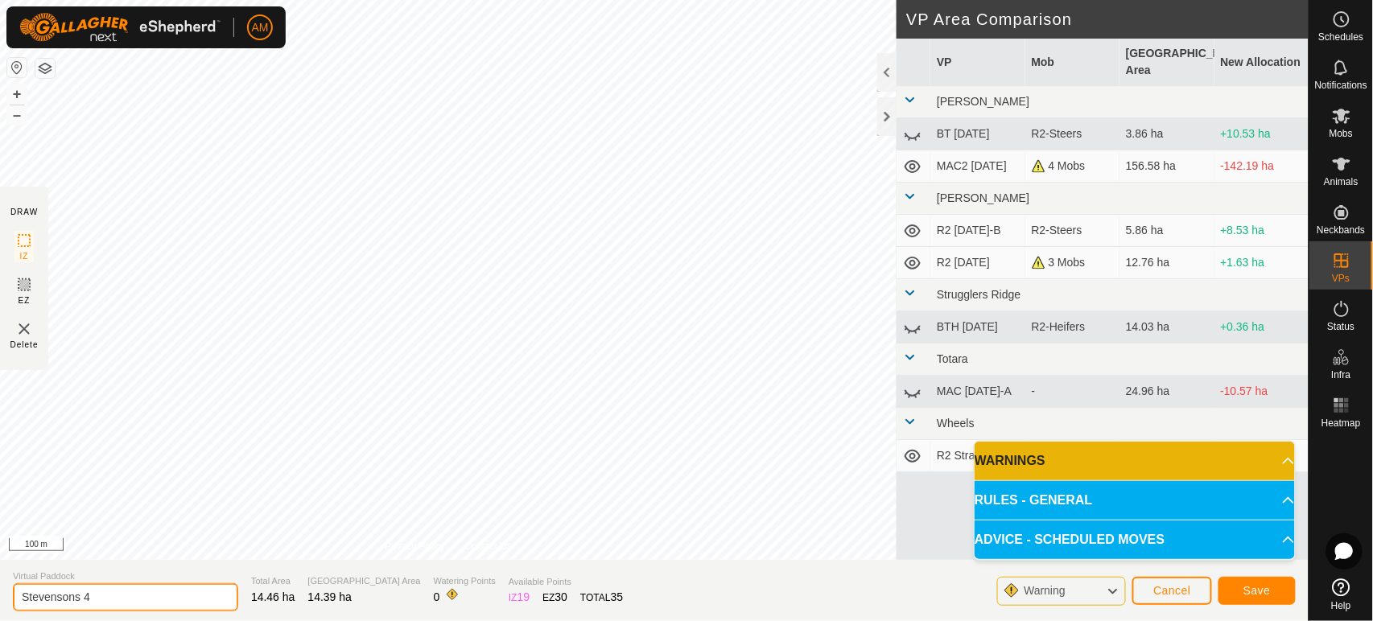
type input "Stevensons 4"
click at [1238, 587] on button "Save" at bounding box center [1256, 591] width 77 height 28
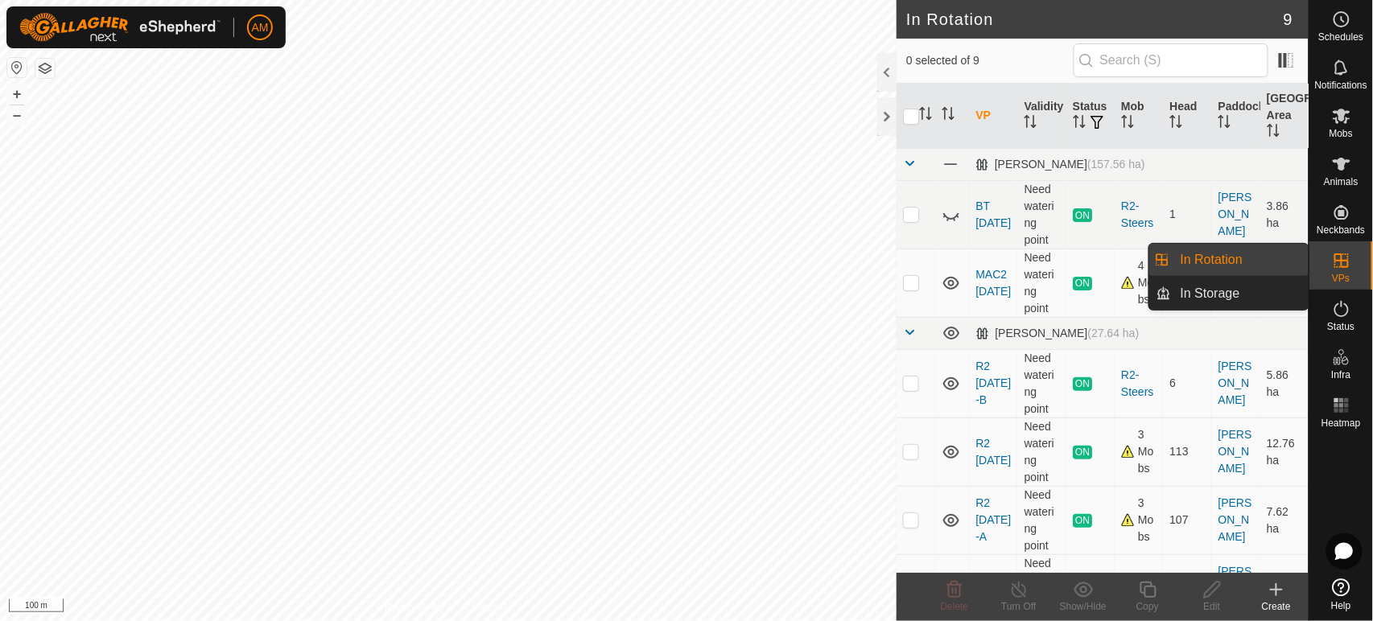
click at [1267, 262] on link "In Rotation" at bounding box center [1240, 260] width 138 height 32
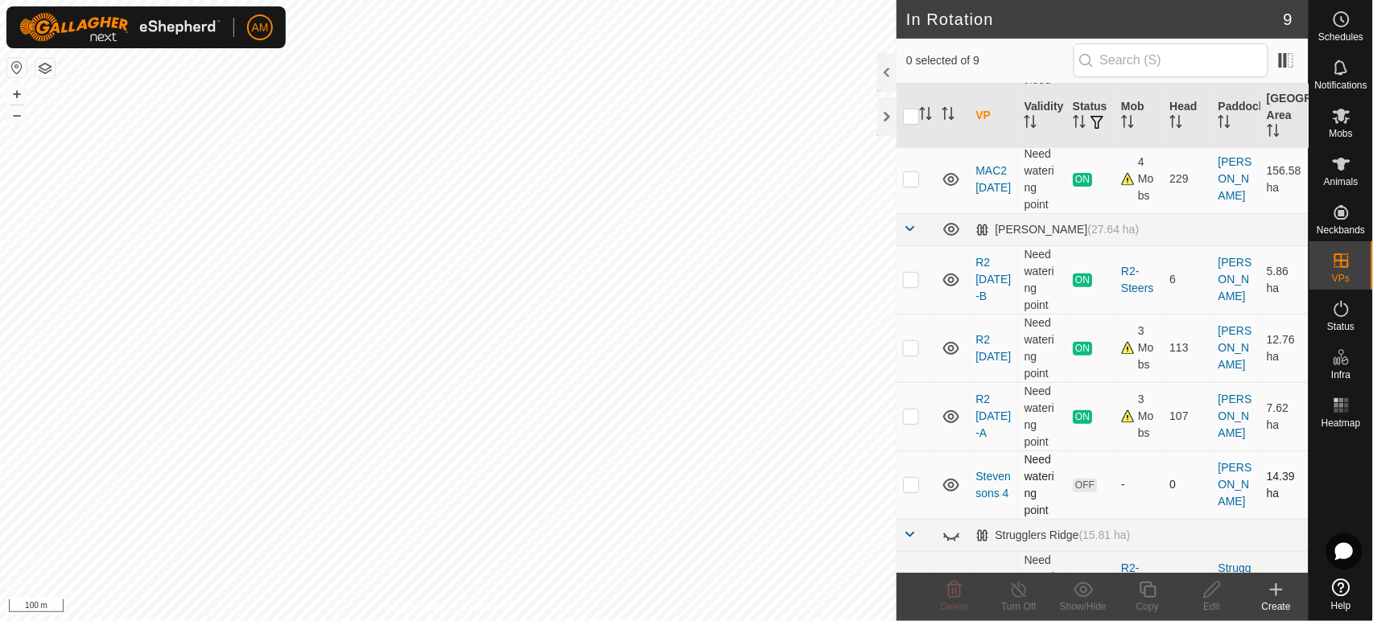
scroll to position [89, 0]
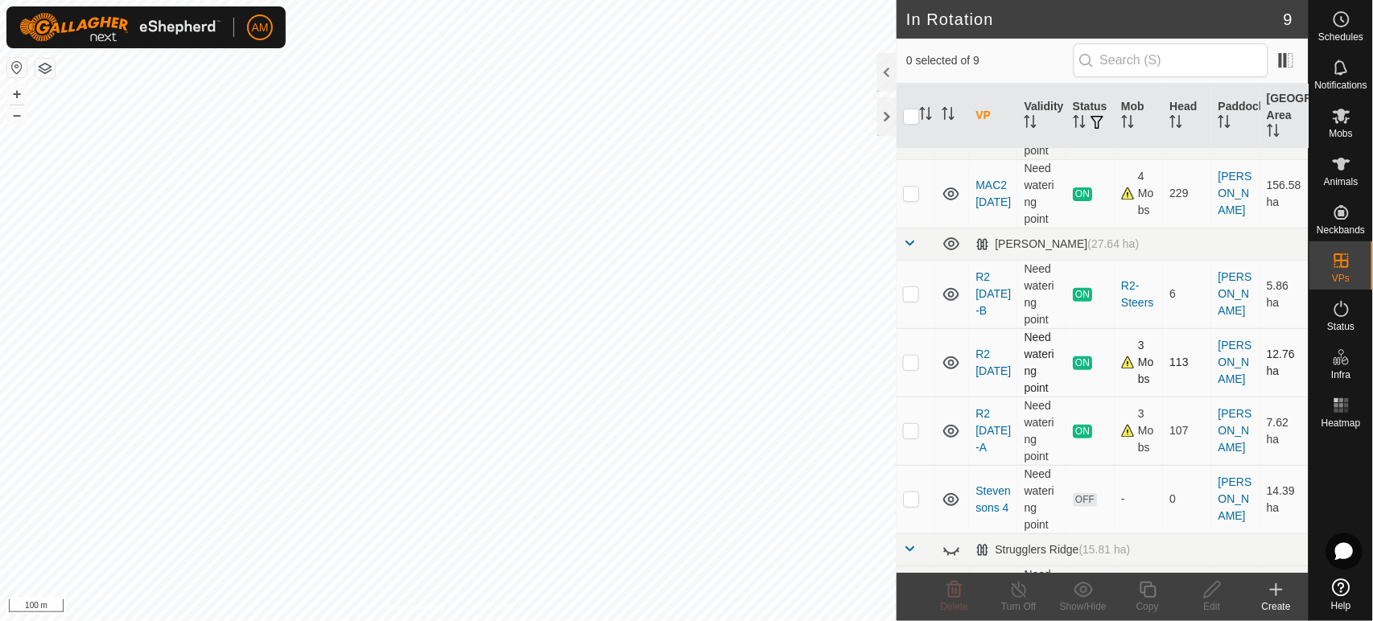
click at [913, 367] on p-checkbox at bounding box center [911, 362] width 16 height 13
checkbox input "true"
click at [1135, 590] on copy-svg-icon at bounding box center [1147, 589] width 64 height 19
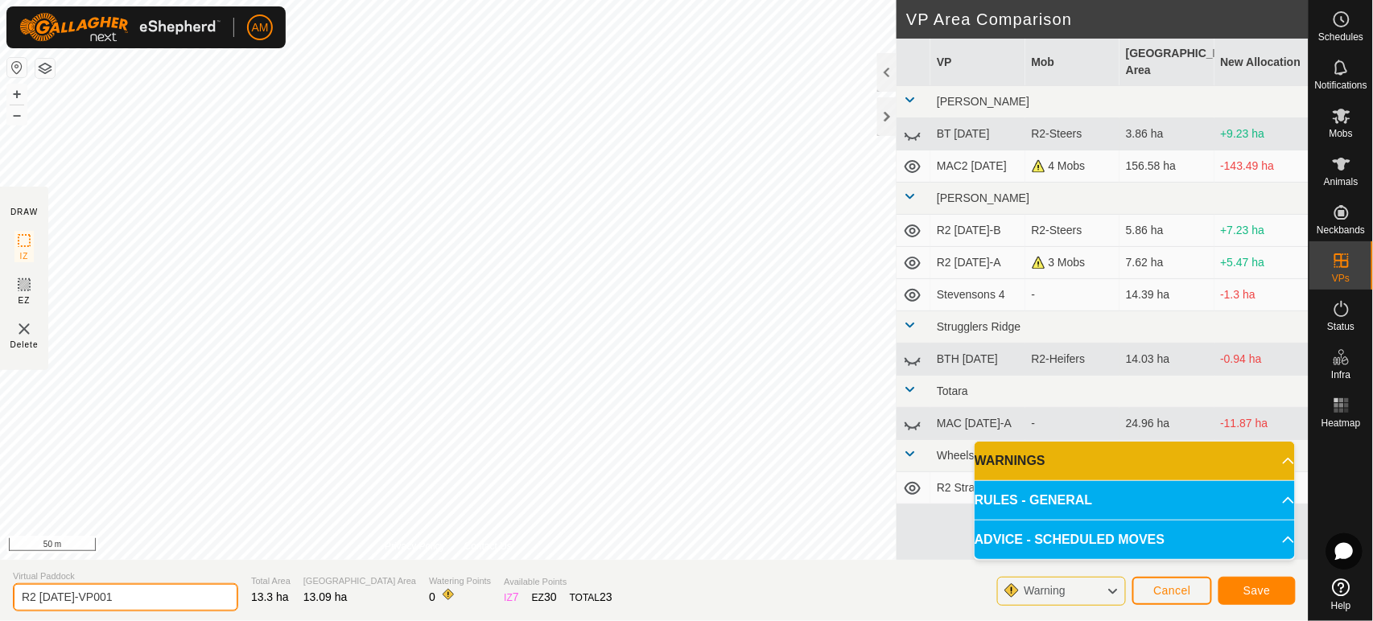
drag, startPoint x: 106, startPoint y: 597, endPoint x: 0, endPoint y: 585, distance: 106.9
click at [0, 585] on section "Virtual Paddock R2 [DATE]-VP001 Total Area 13.3 ha Grazing Area 13.09 ha Wateri…" at bounding box center [654, 590] width 1309 height 61
type input "Stevensons 2"
click at [1257, 594] on span "Save" at bounding box center [1256, 590] width 27 height 13
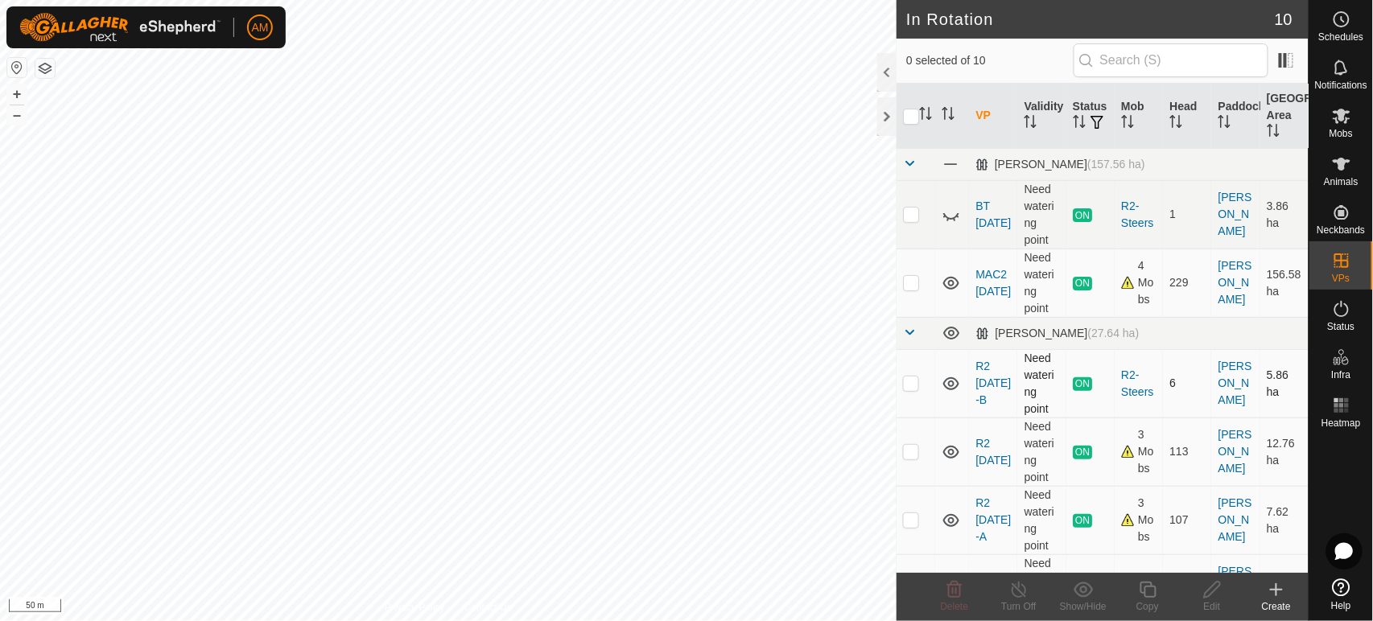
click at [908, 378] on p-checkbox at bounding box center [911, 383] width 16 height 13
checkbox input "true"
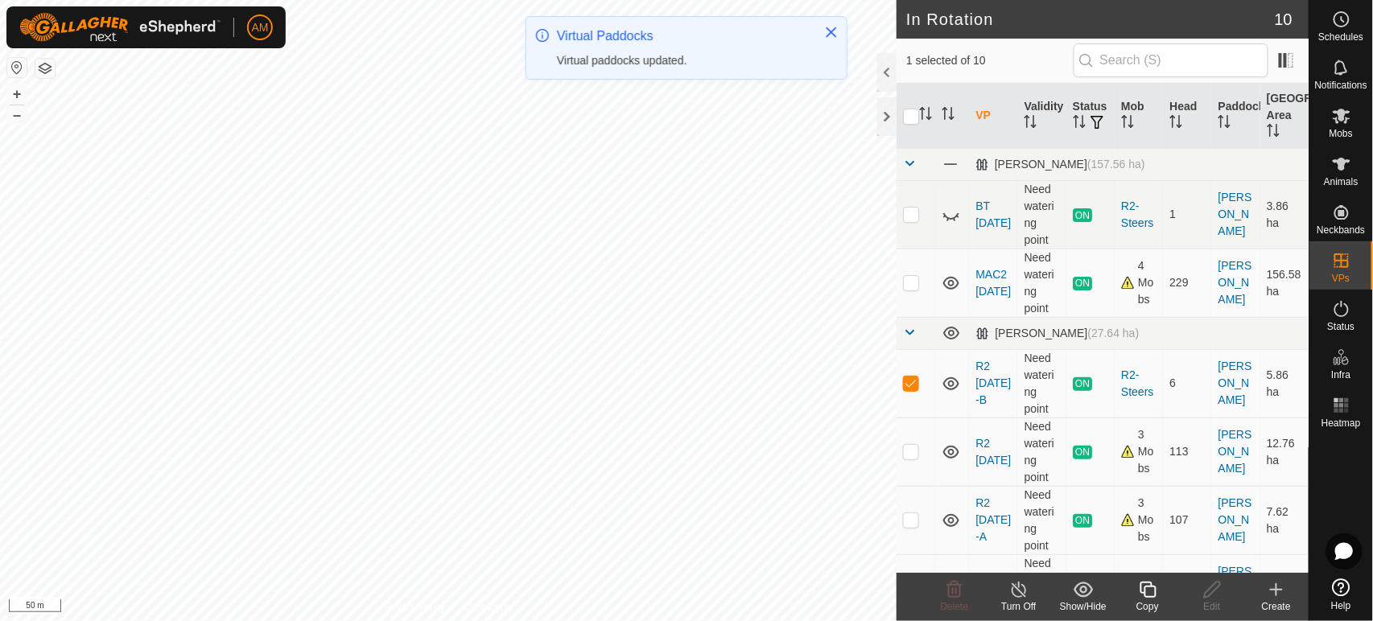
click at [1148, 589] on icon at bounding box center [1148, 589] width 20 height 19
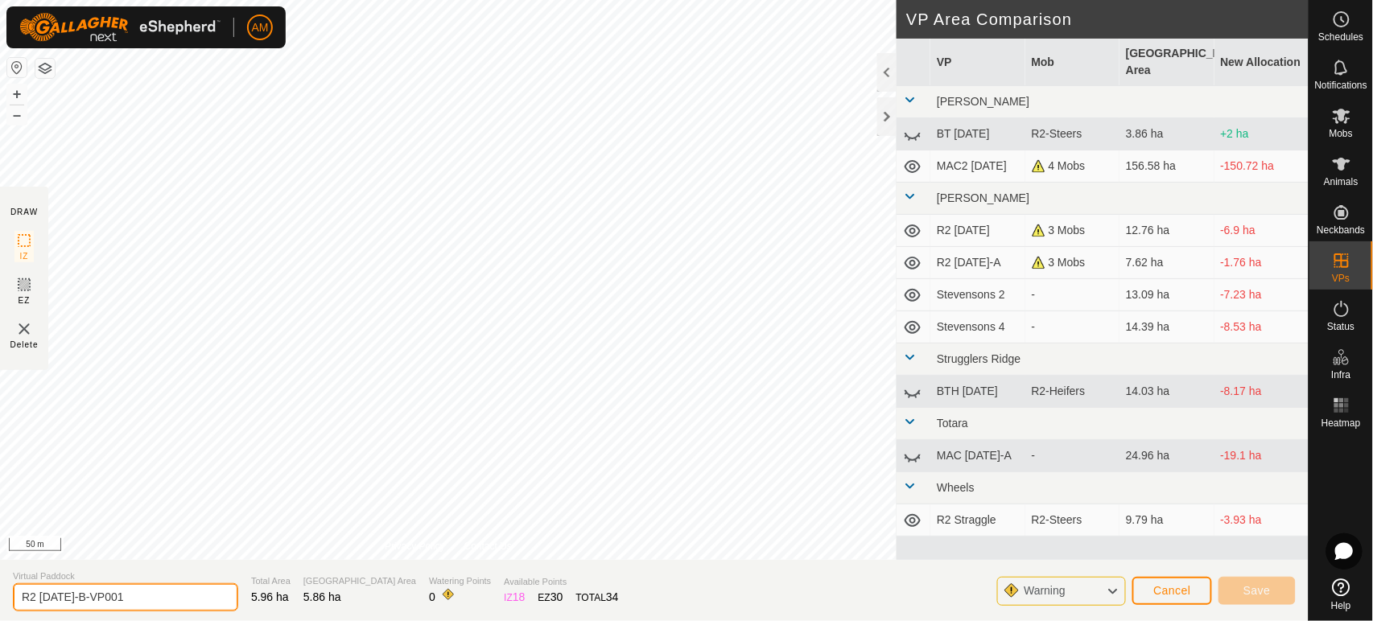
drag, startPoint x: 107, startPoint y: 600, endPoint x: 0, endPoint y: 565, distance: 112.7
click at [0, 565] on section "Virtual Paddock R2 [DATE]-B-VP001 Total Area 5.96 ha Grazing Area 5.86 ha Water…" at bounding box center [654, 590] width 1309 height 61
click at [161, 602] on input "Stevensons 1" at bounding box center [125, 597] width 225 height 28
type input "Stevensons 1"
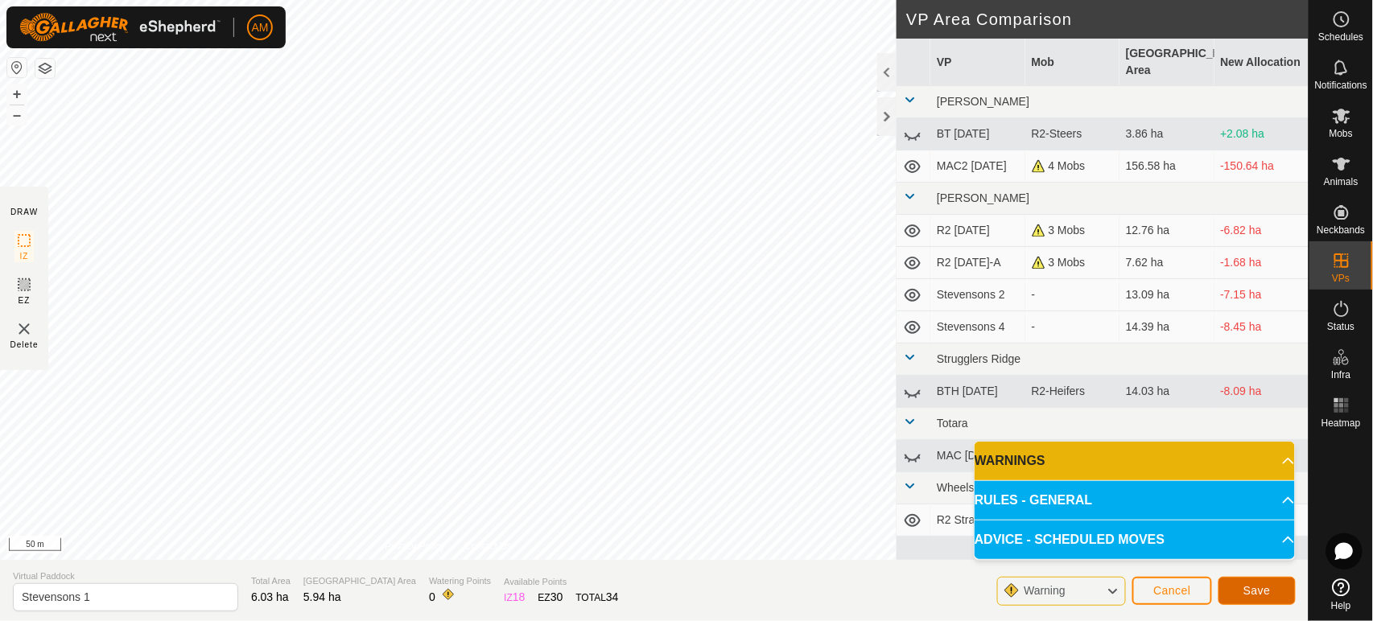
click at [1235, 587] on button "Save" at bounding box center [1256, 591] width 77 height 28
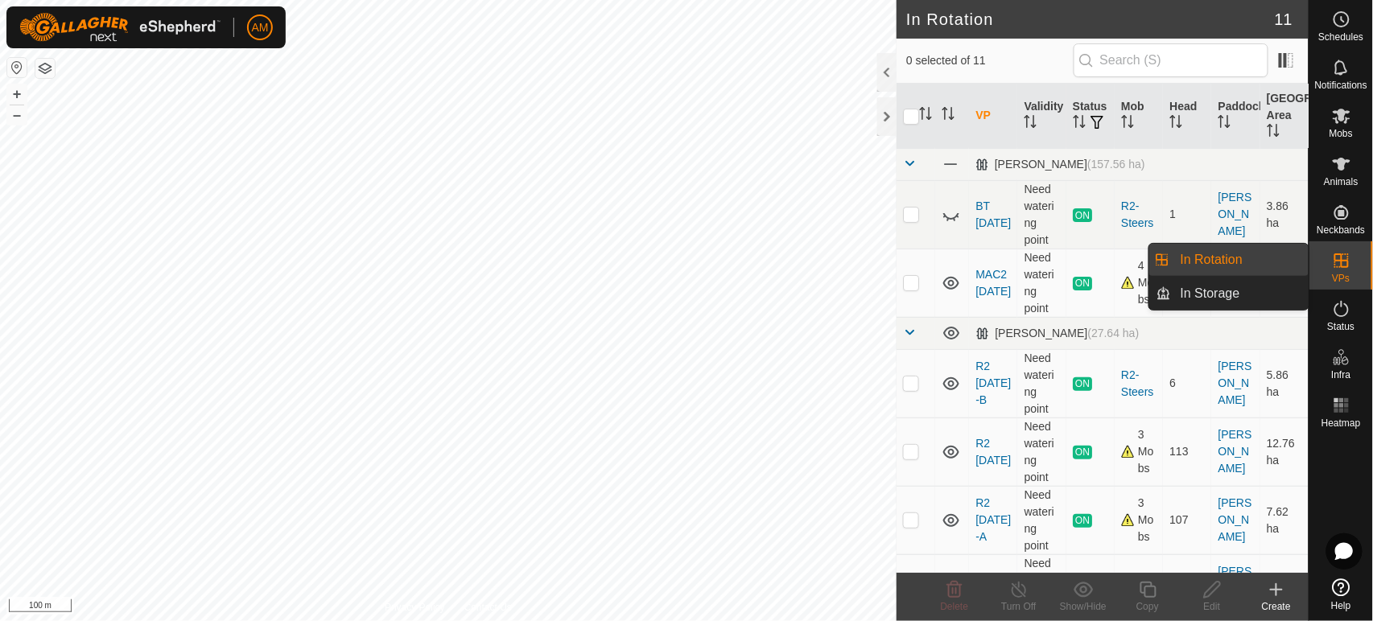
click at [1230, 262] on link "In Rotation" at bounding box center [1240, 260] width 138 height 32
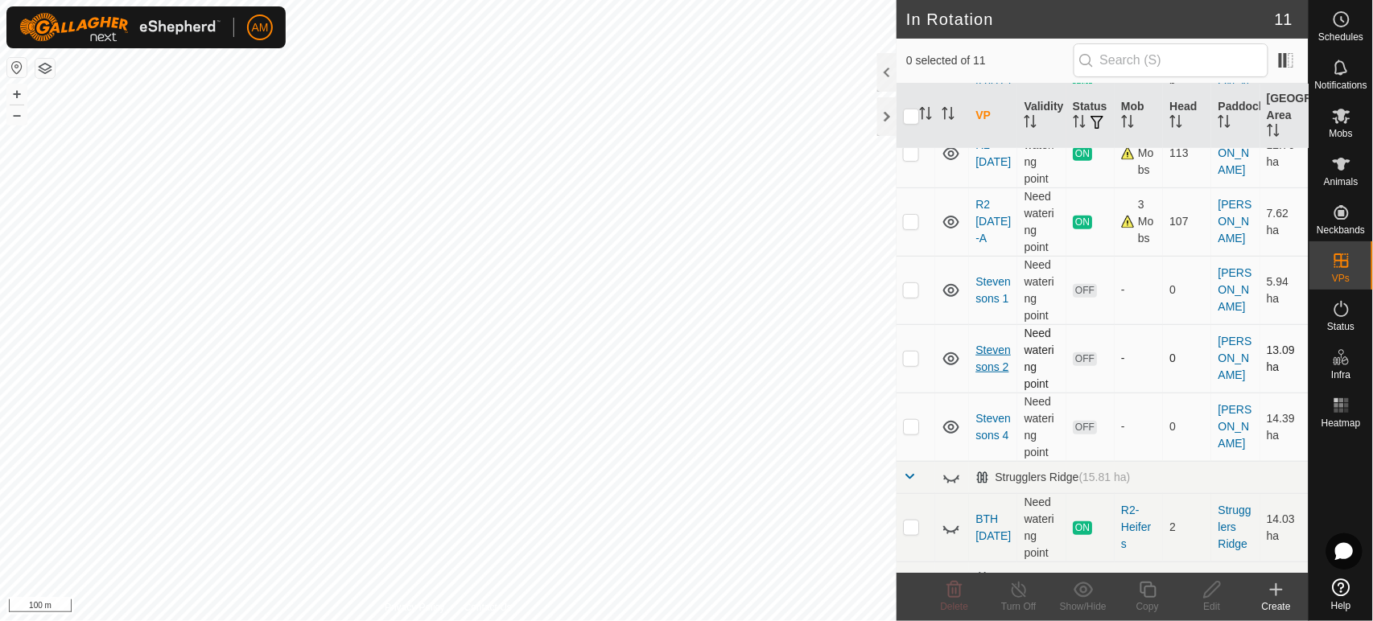
scroll to position [268, 0]
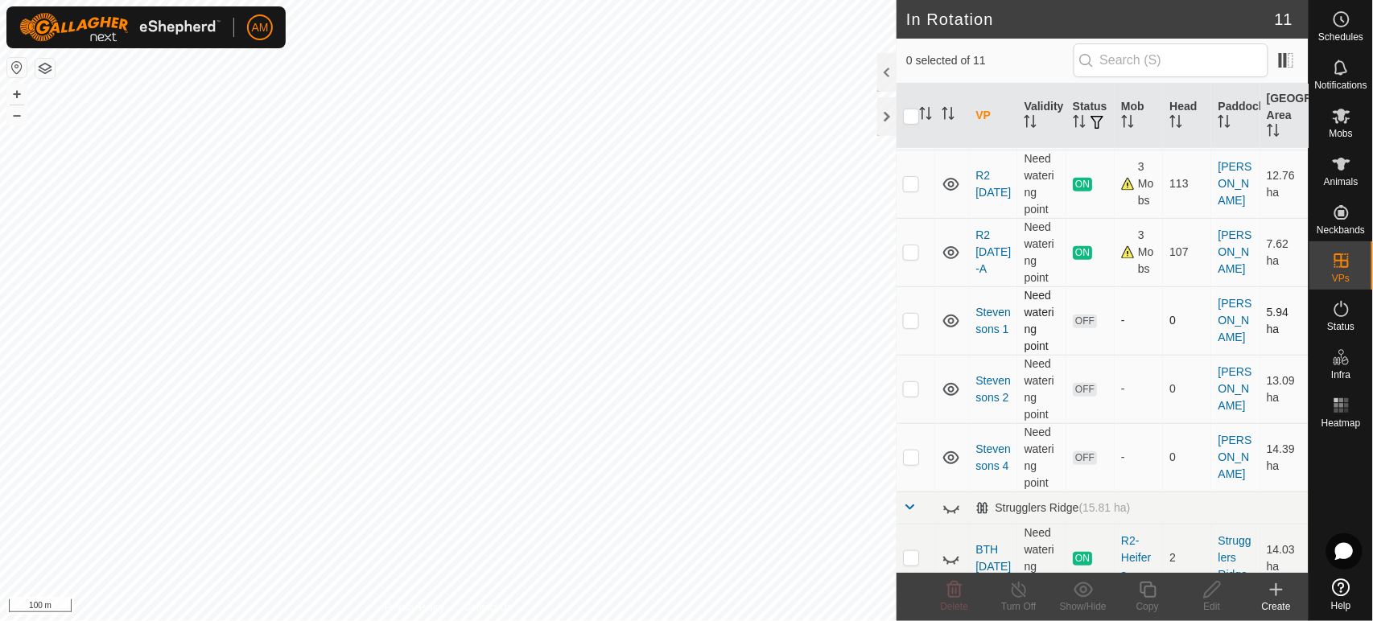
click at [905, 315] on p-checkbox at bounding box center [911, 320] width 16 height 13
click at [914, 327] on td at bounding box center [916, 320] width 39 height 68
click at [915, 319] on p-checkbox at bounding box center [911, 320] width 16 height 13
checkbox input "false"
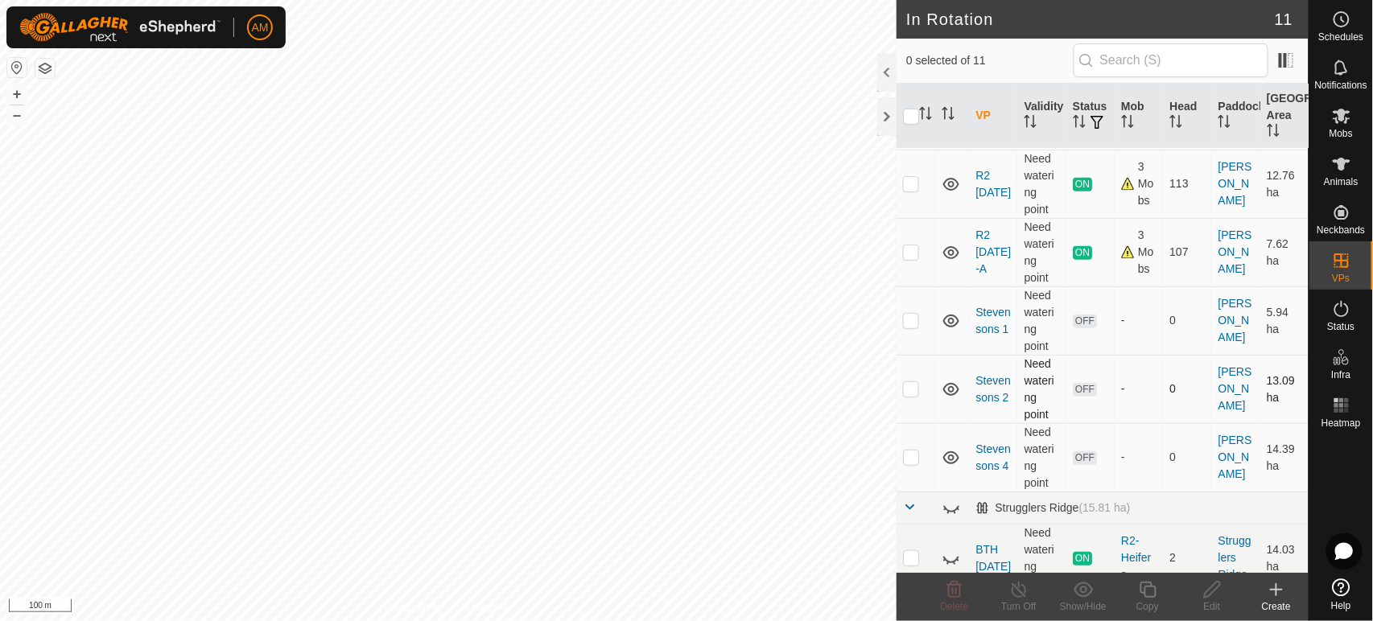
click at [917, 390] on p-checkbox at bounding box center [911, 388] width 16 height 13
click at [916, 390] on p-checkbox at bounding box center [911, 388] width 16 height 13
checkbox input "false"
click at [920, 254] on td at bounding box center [916, 252] width 39 height 68
checkbox input "true"
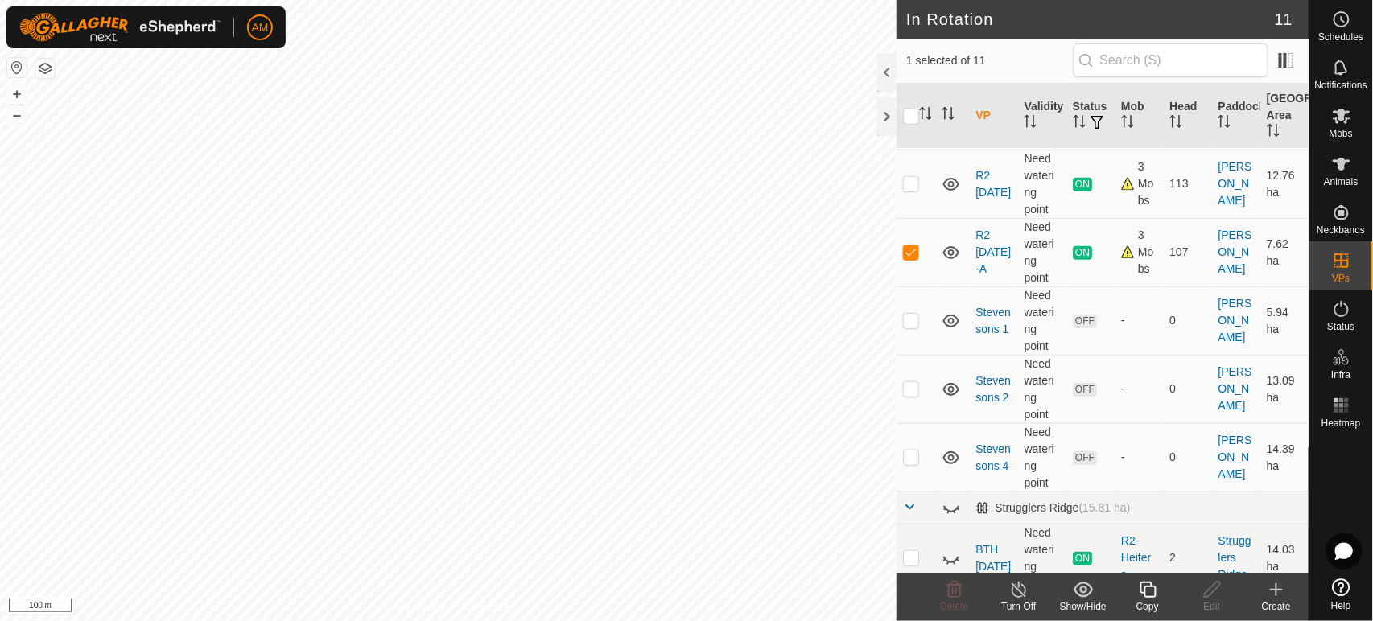
click at [1143, 594] on icon at bounding box center [1148, 589] width 20 height 19
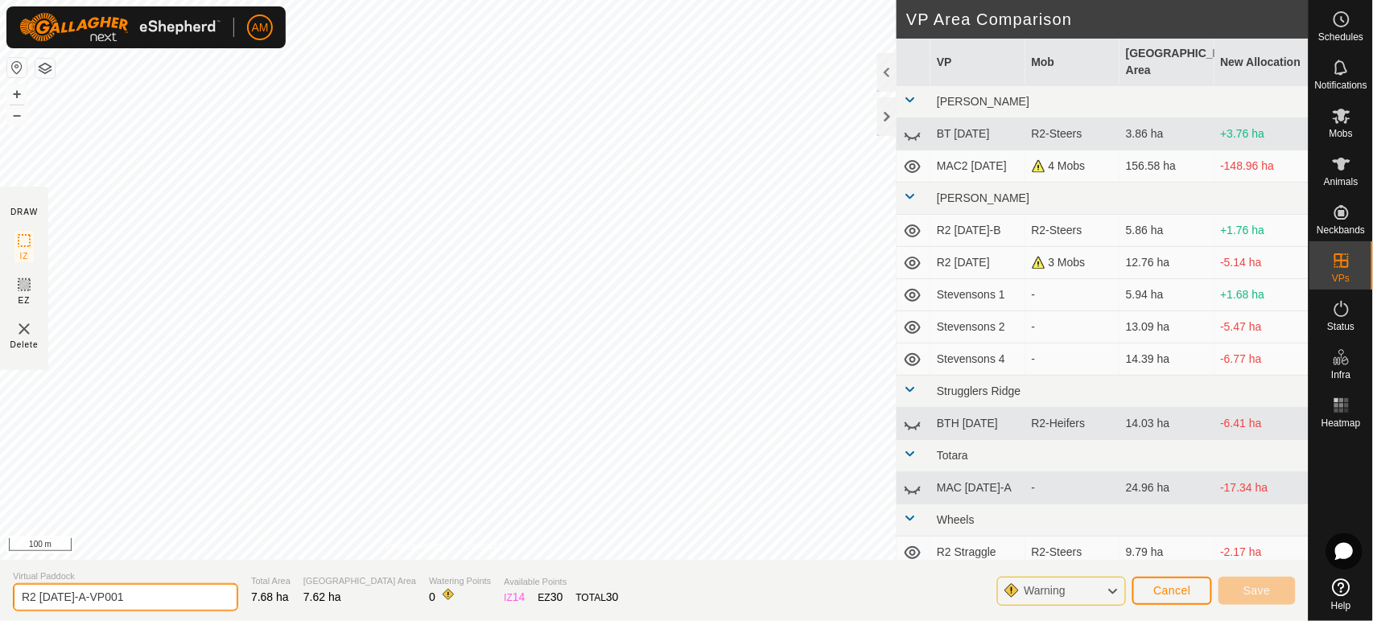
drag, startPoint x: 155, startPoint y: 608, endPoint x: 0, endPoint y: 579, distance: 158.0
click at [0, 579] on section "Virtual Paddock R2 [DATE]-A-VP001 Total Area 7.68 ha Grazing Area 7.62 ha Water…" at bounding box center [654, 590] width 1309 height 61
type input "Stevensons 3"
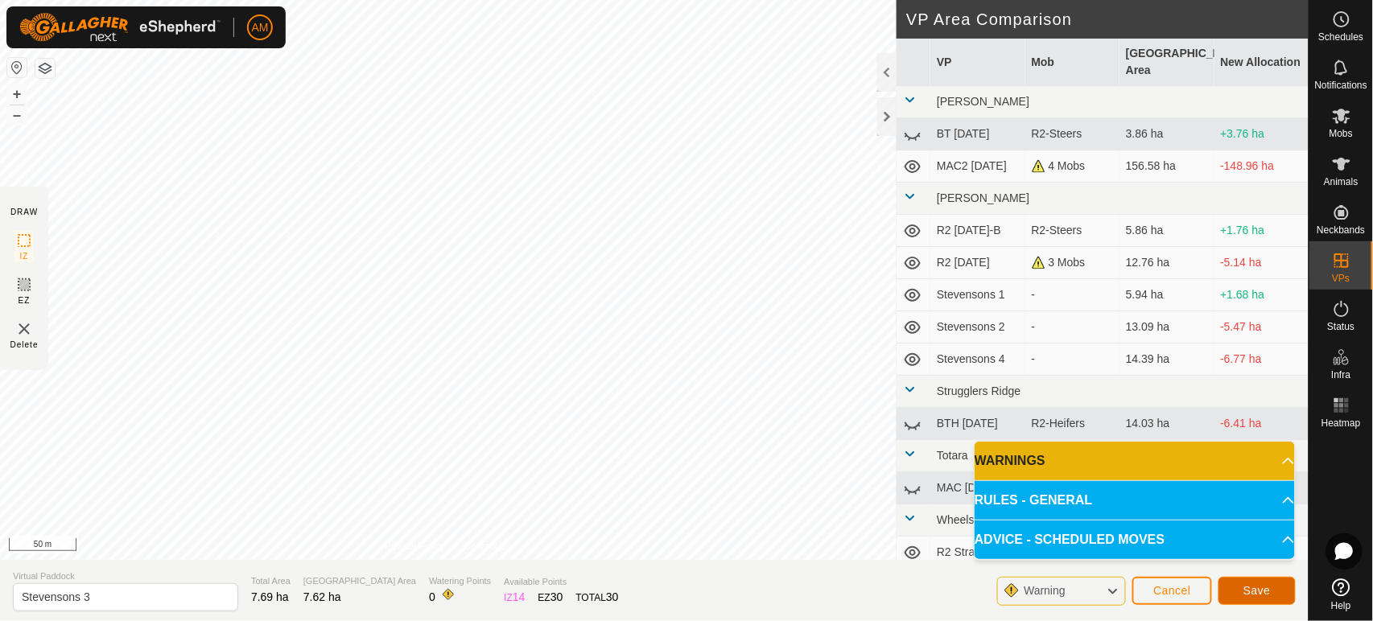
click at [1257, 597] on button "Save" at bounding box center [1256, 591] width 77 height 28
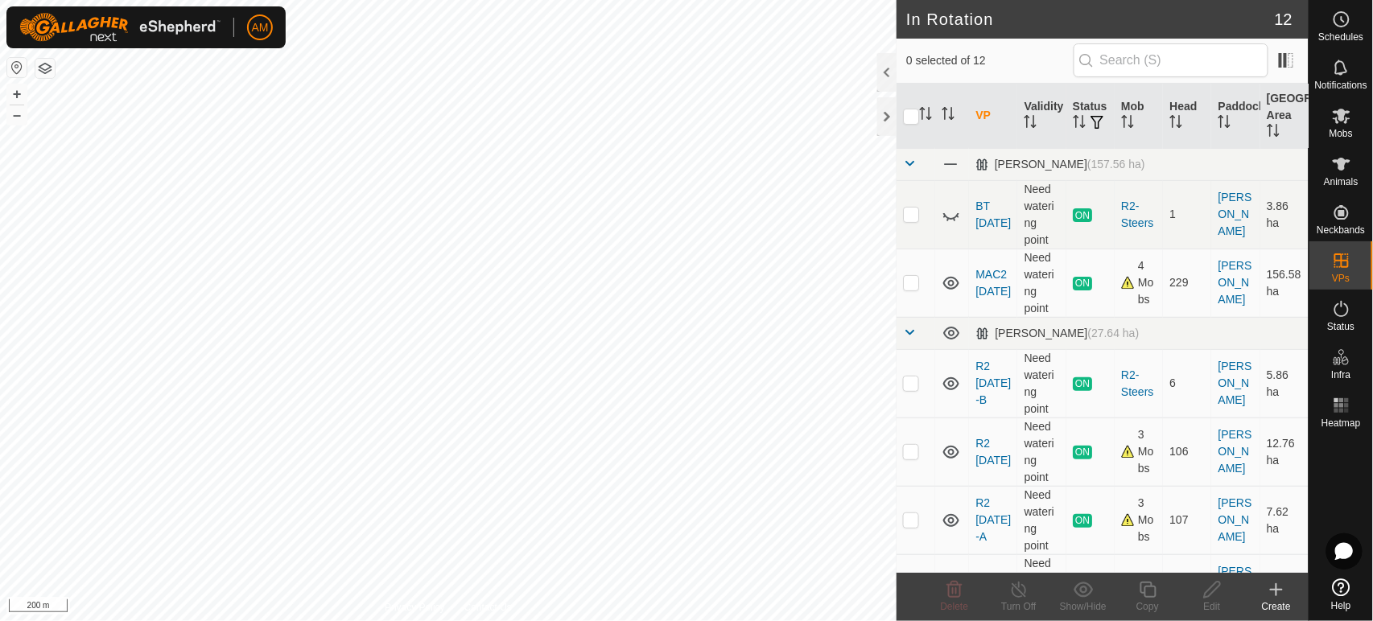
click at [675, 0] on html "AM Schedules Notifications Mobs Animals Neckbands VPs Status Infra Heatmap Help…" at bounding box center [686, 310] width 1373 height 621
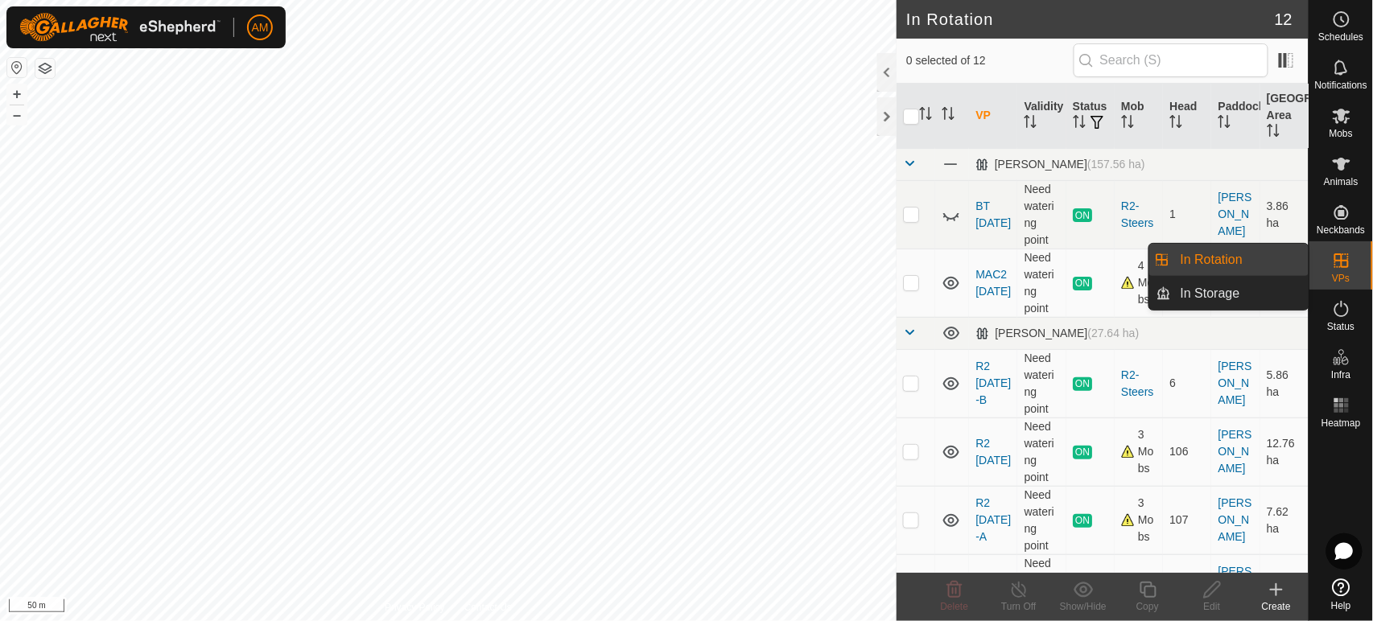
click at [1239, 266] on link "In Rotation" at bounding box center [1240, 260] width 138 height 32
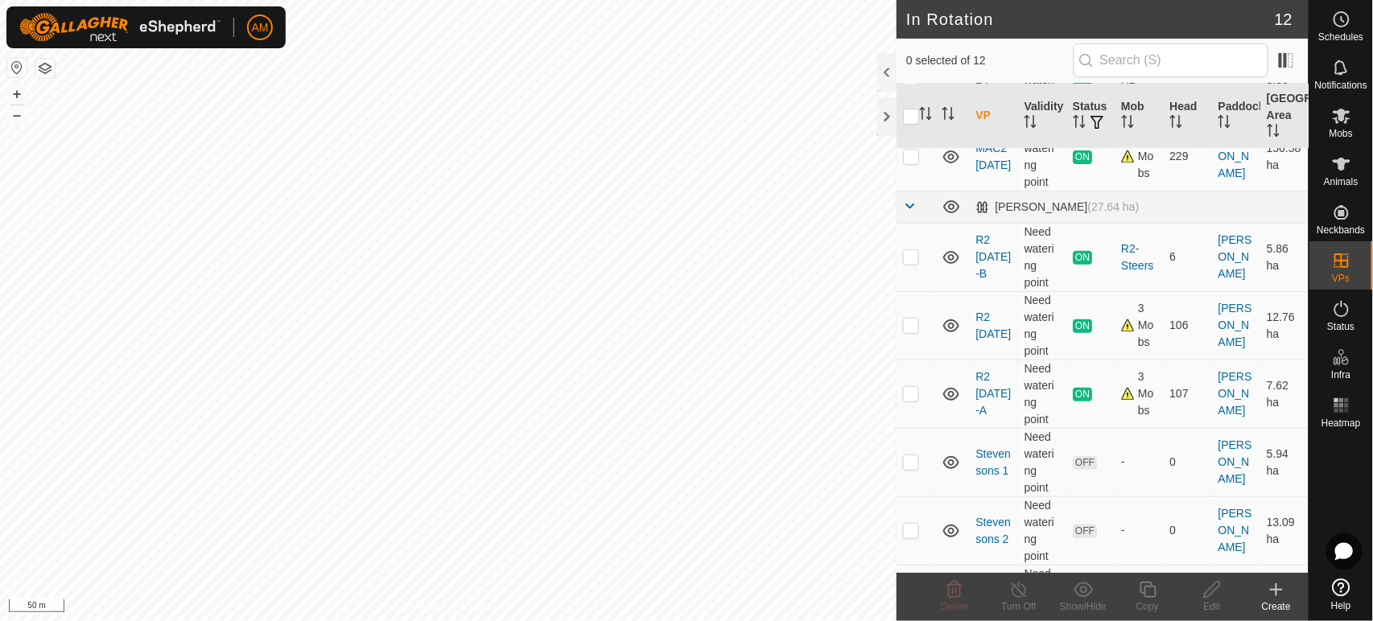
scroll to position [556, 0]
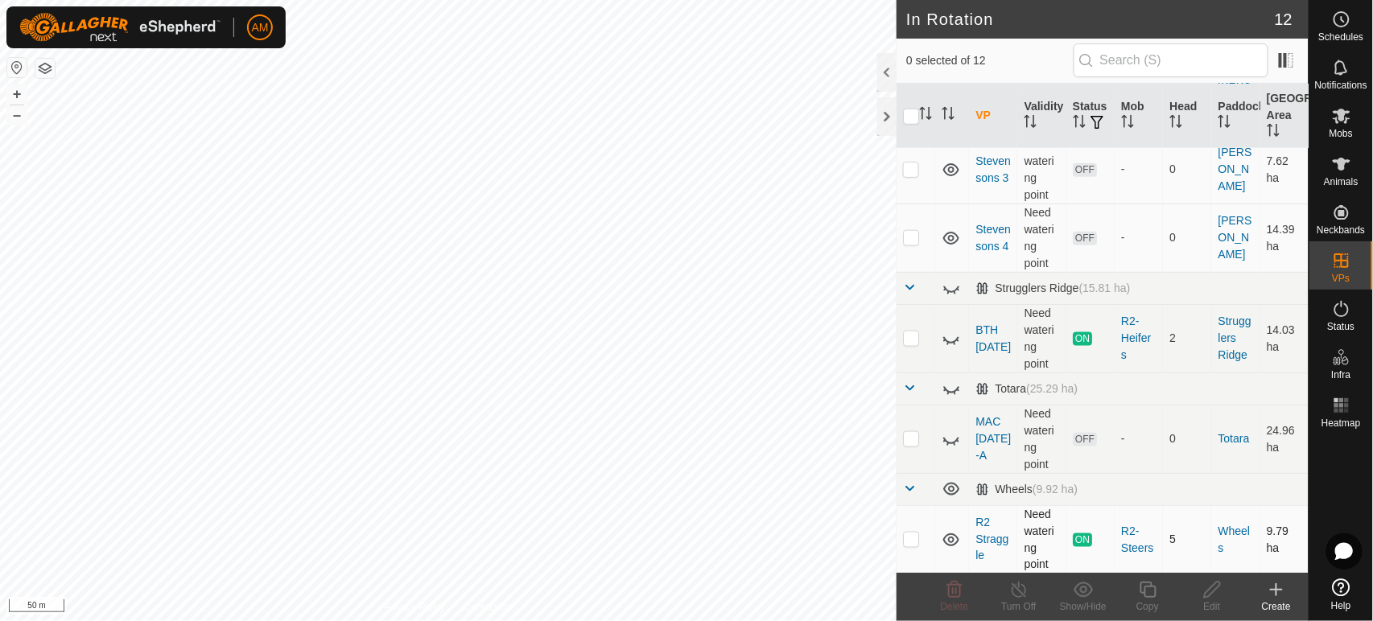
click at [906, 536] on p-checkbox at bounding box center [911, 539] width 16 height 13
checkbox input "true"
click at [1137, 600] on div "Copy" at bounding box center [1147, 607] width 64 height 14
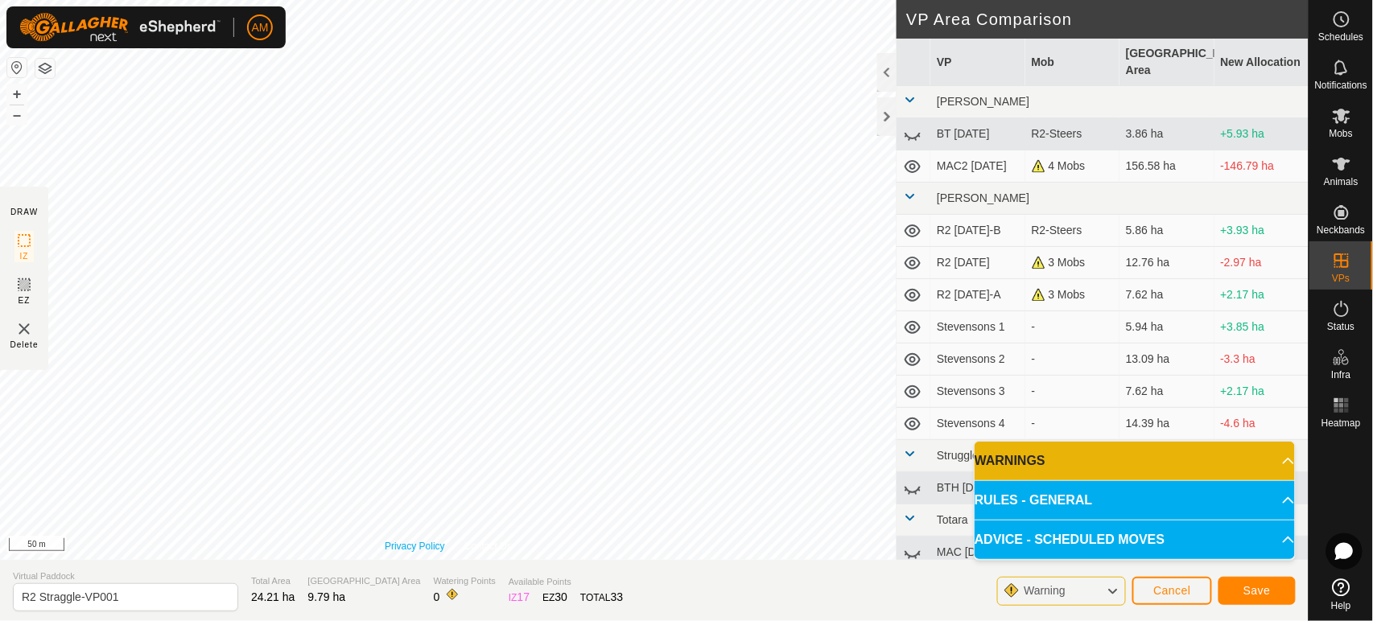
click at [424, 540] on link "Privacy Policy" at bounding box center [415, 546] width 60 height 14
click at [1256, 597] on span "Save" at bounding box center [1256, 590] width 27 height 13
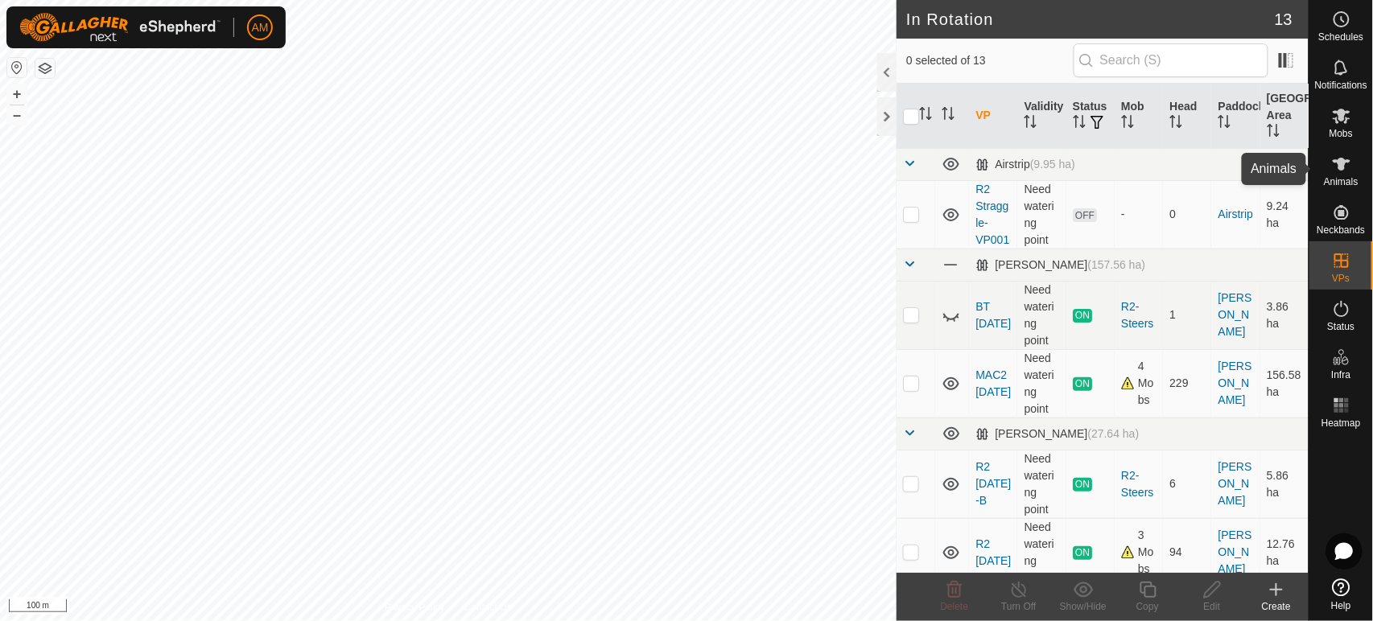
click at [1349, 167] on icon at bounding box center [1341, 164] width 19 height 19
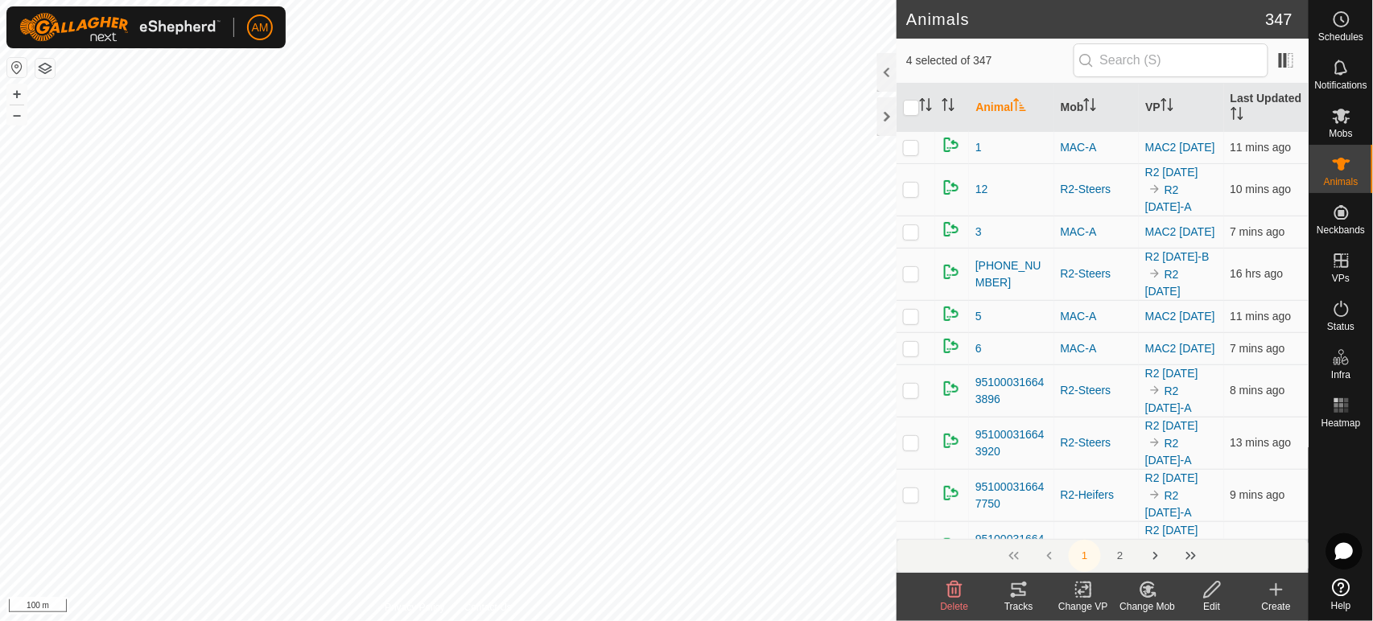
checkbox input "true"
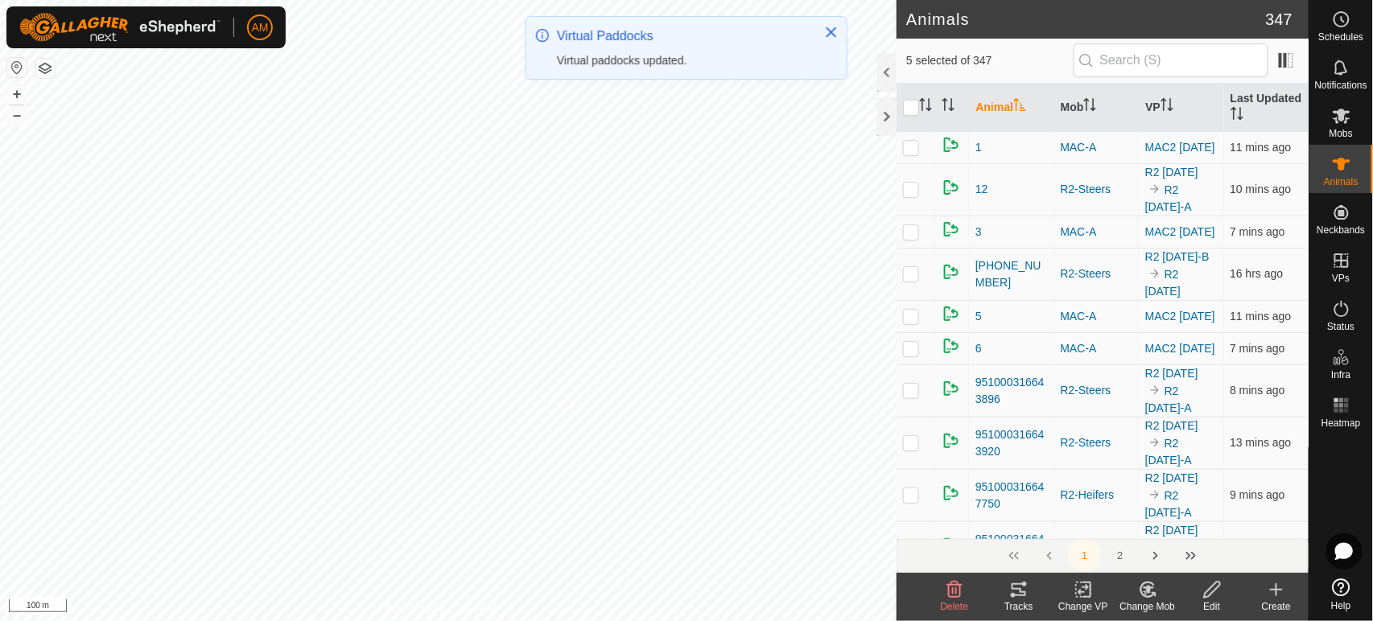
click at [1090, 599] on icon at bounding box center [1084, 589] width 20 height 19
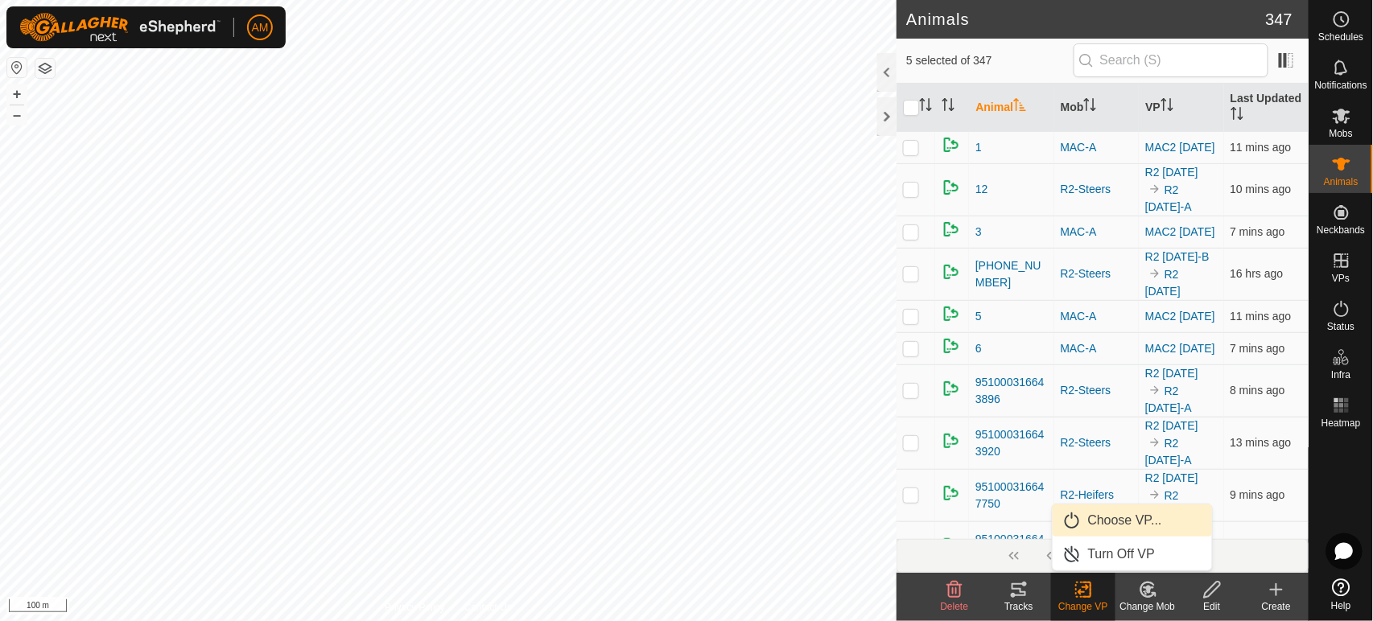
click at [1082, 519] on link "Choose VP..." at bounding box center [1132, 521] width 159 height 32
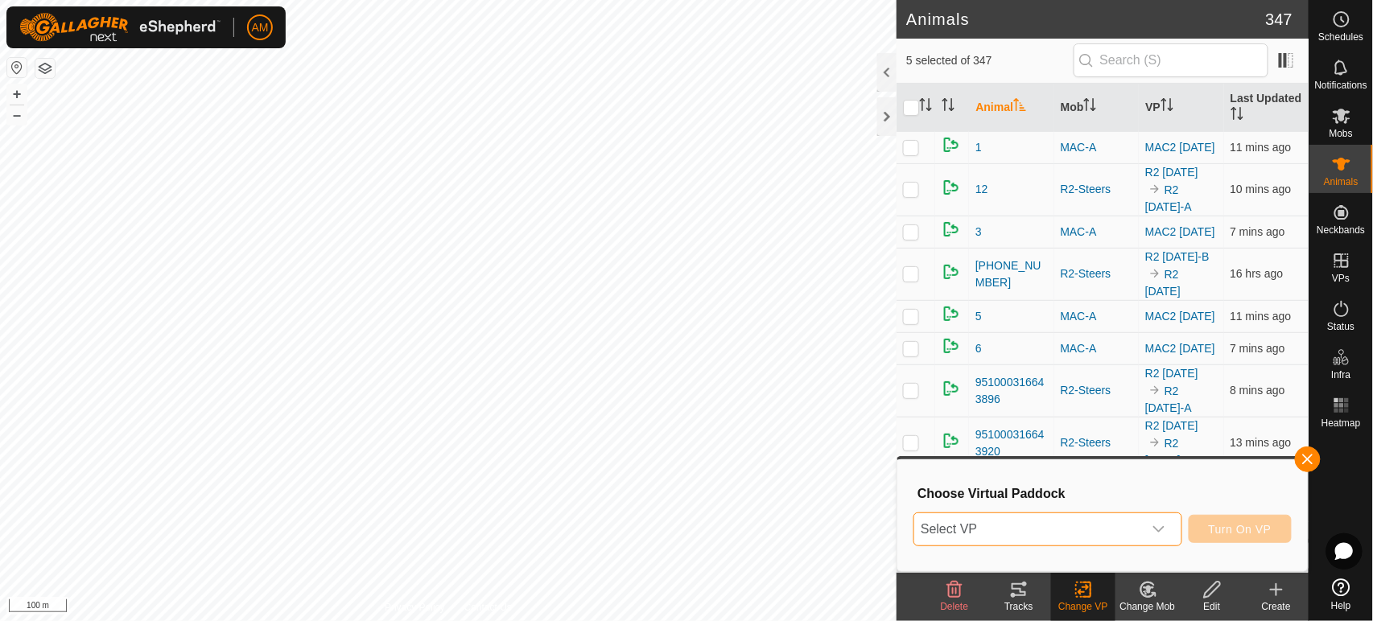
click at [1005, 535] on span "Select VP" at bounding box center [1028, 529] width 228 height 32
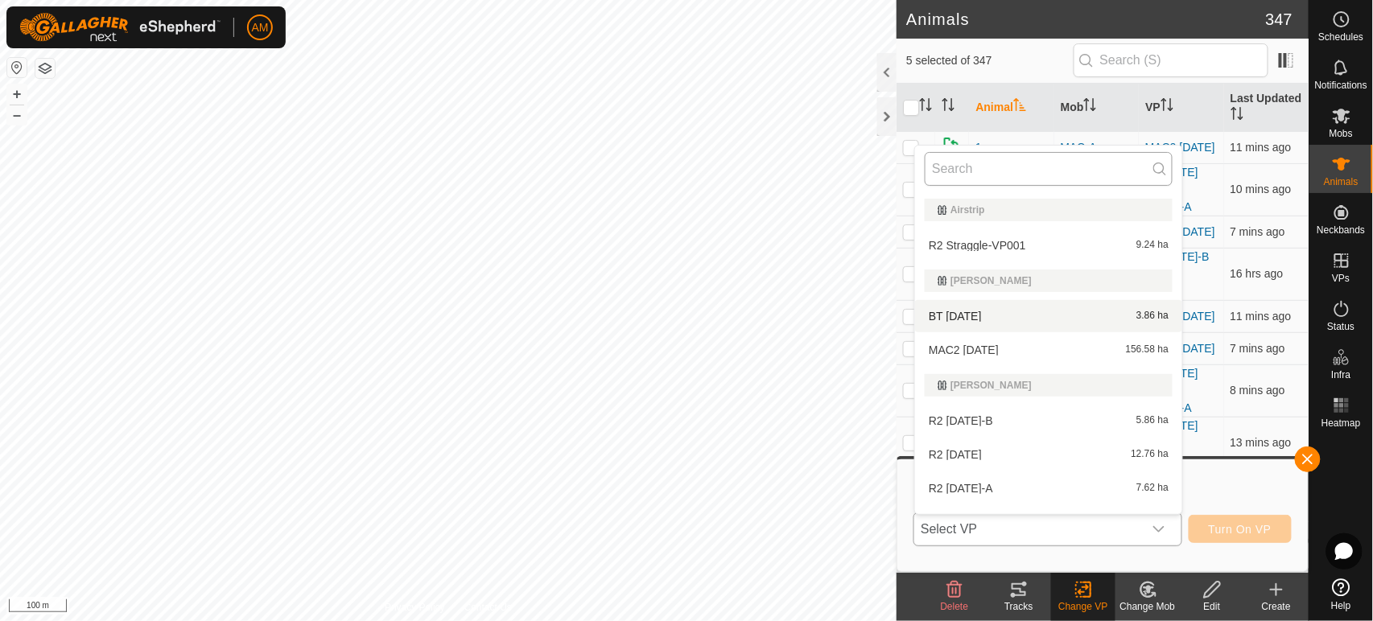
scroll to position [24, 0]
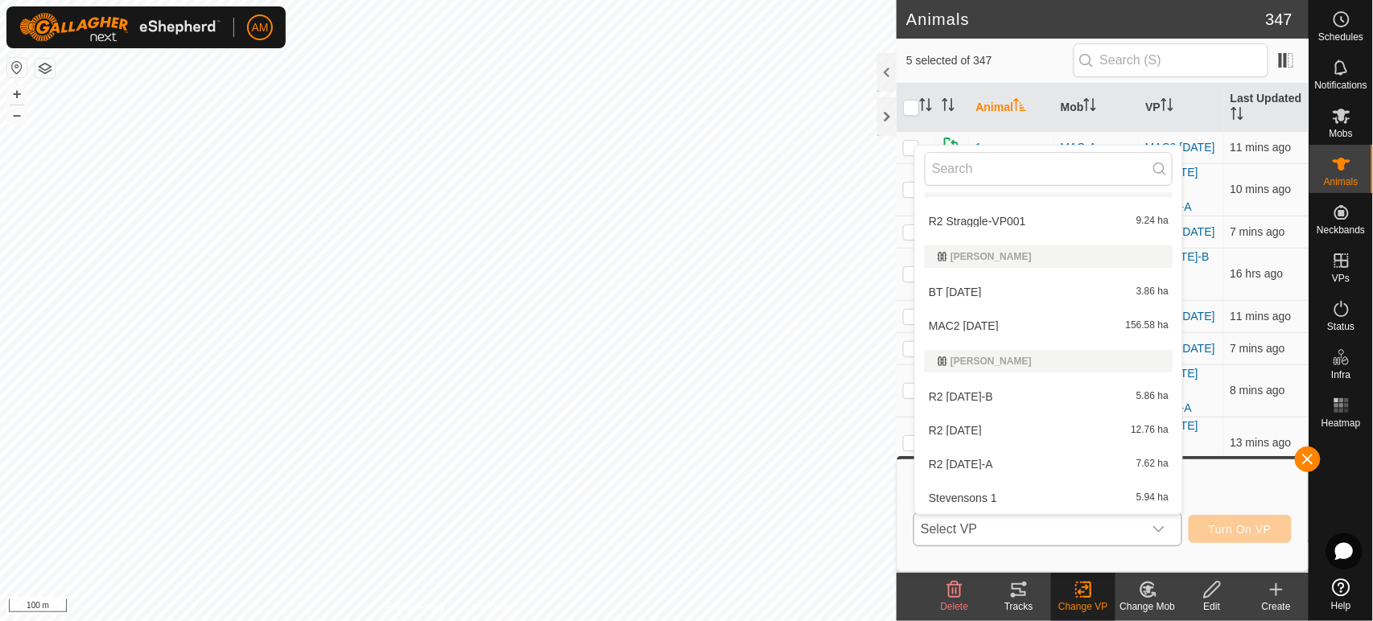
click at [984, 218] on li "R2 Straggle-VP001 9.24 ha" at bounding box center [1048, 221] width 267 height 32
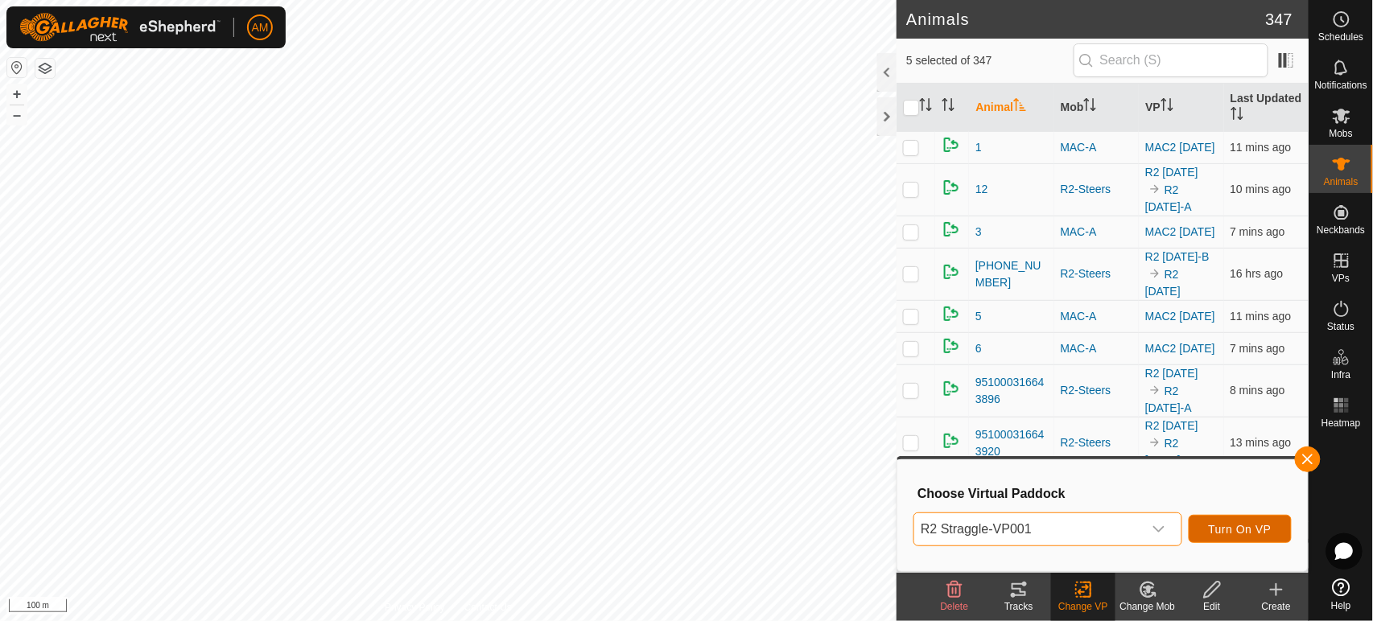
click at [1226, 526] on span "Turn On VP" at bounding box center [1240, 529] width 63 height 13
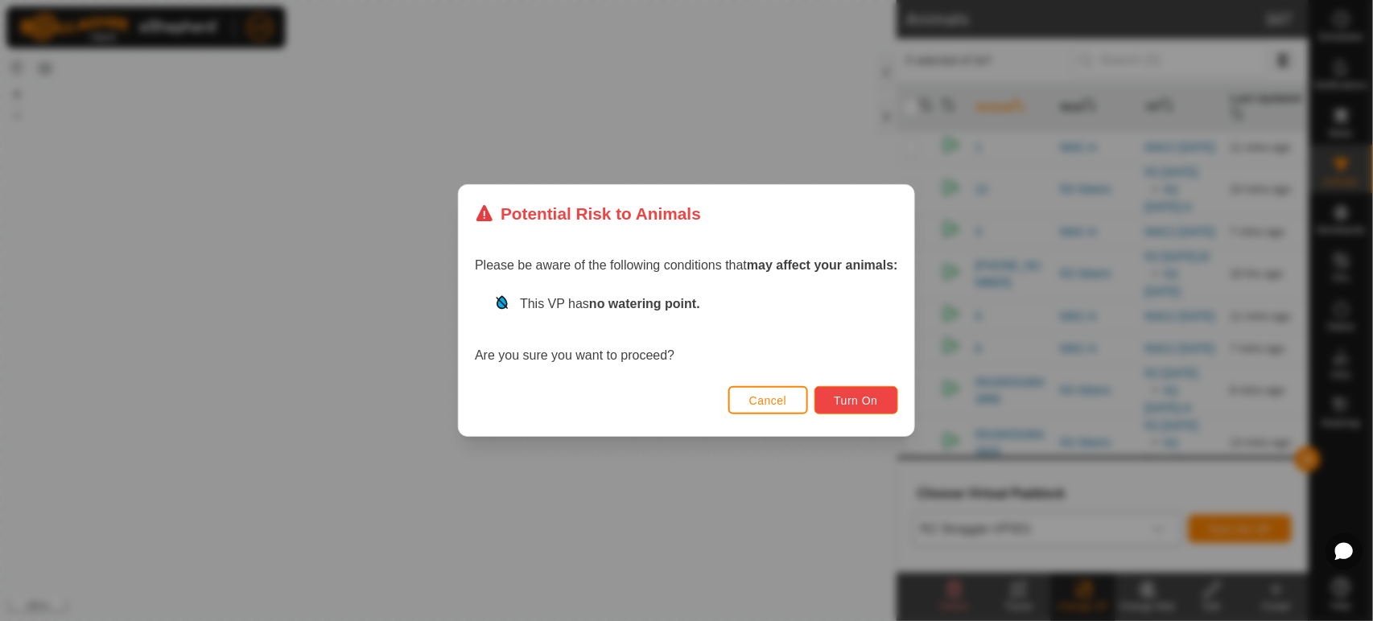
click at [840, 401] on span "Turn On" at bounding box center [856, 400] width 43 height 13
